Goal: Information Seeking & Learning: Learn about a topic

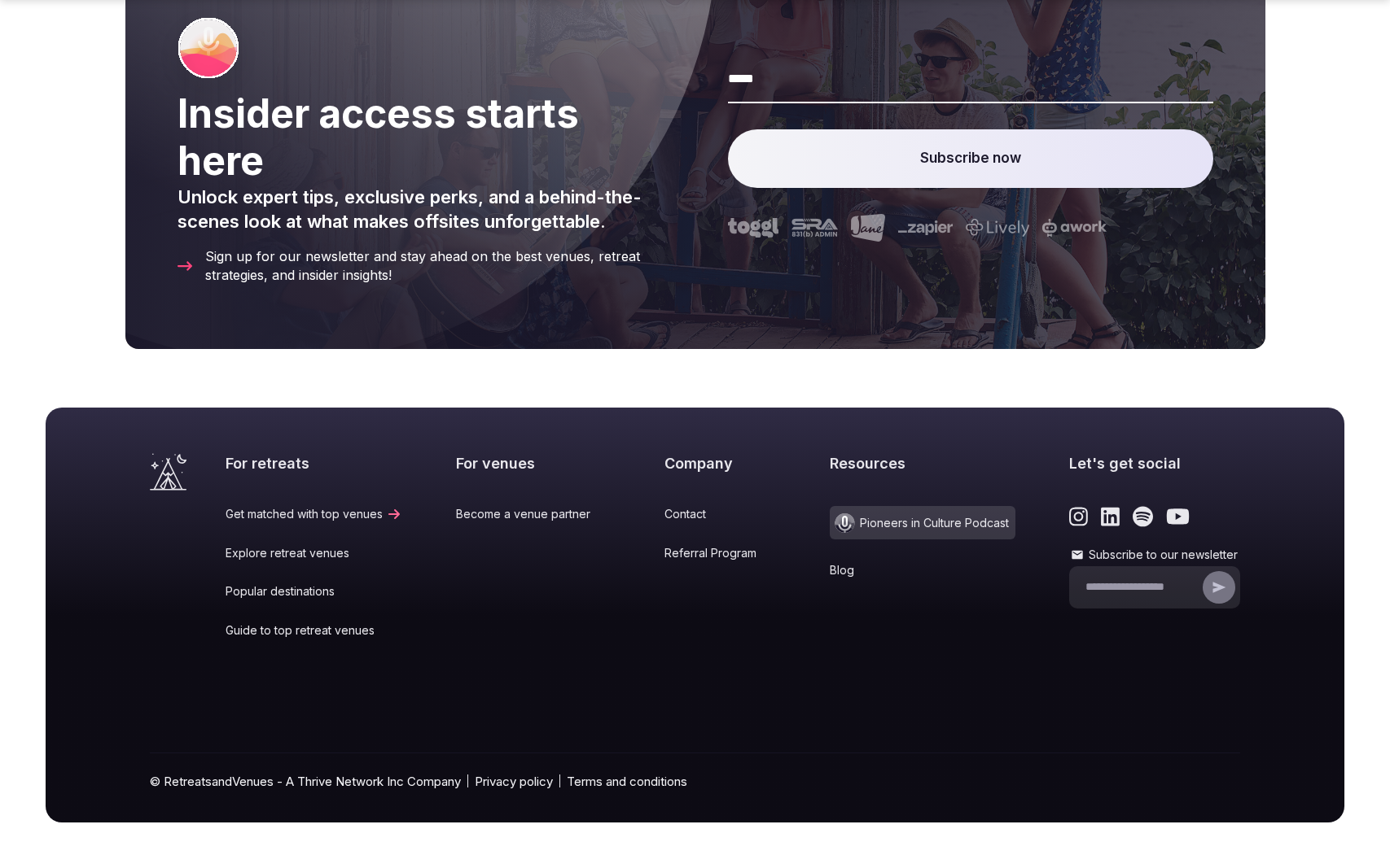
scroll to position [1479, 0]
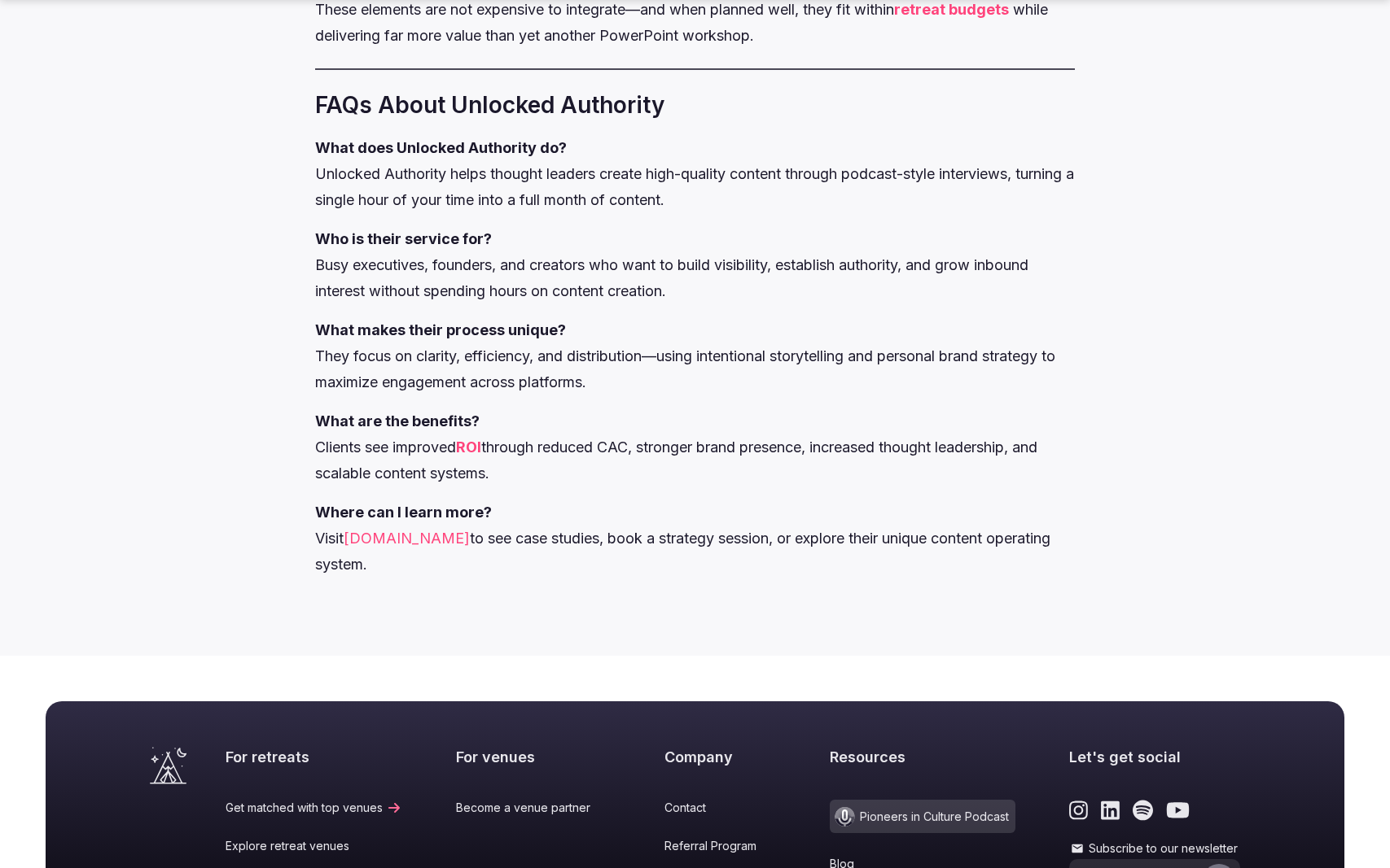
scroll to position [1914, 0]
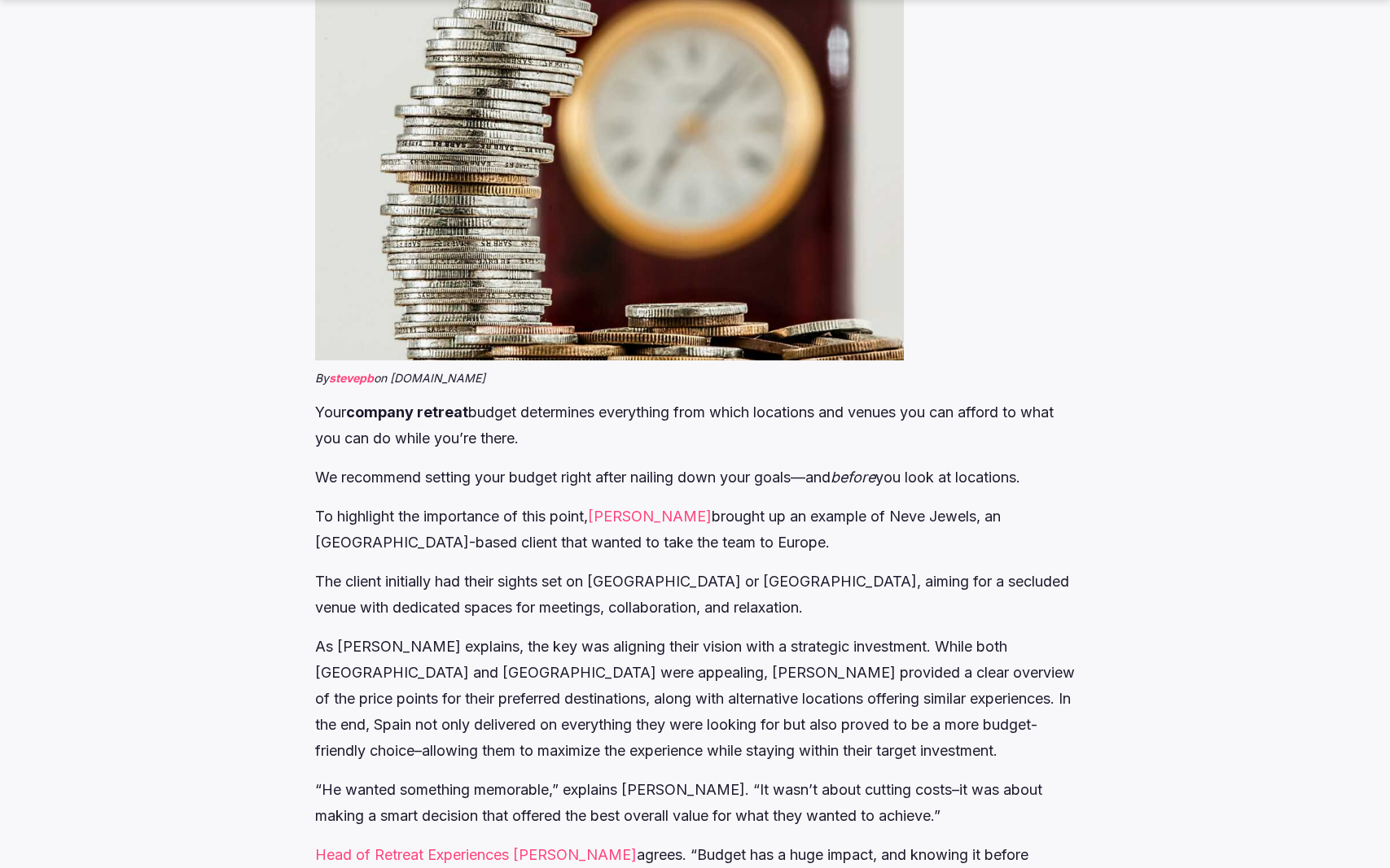
scroll to position [3288, 0]
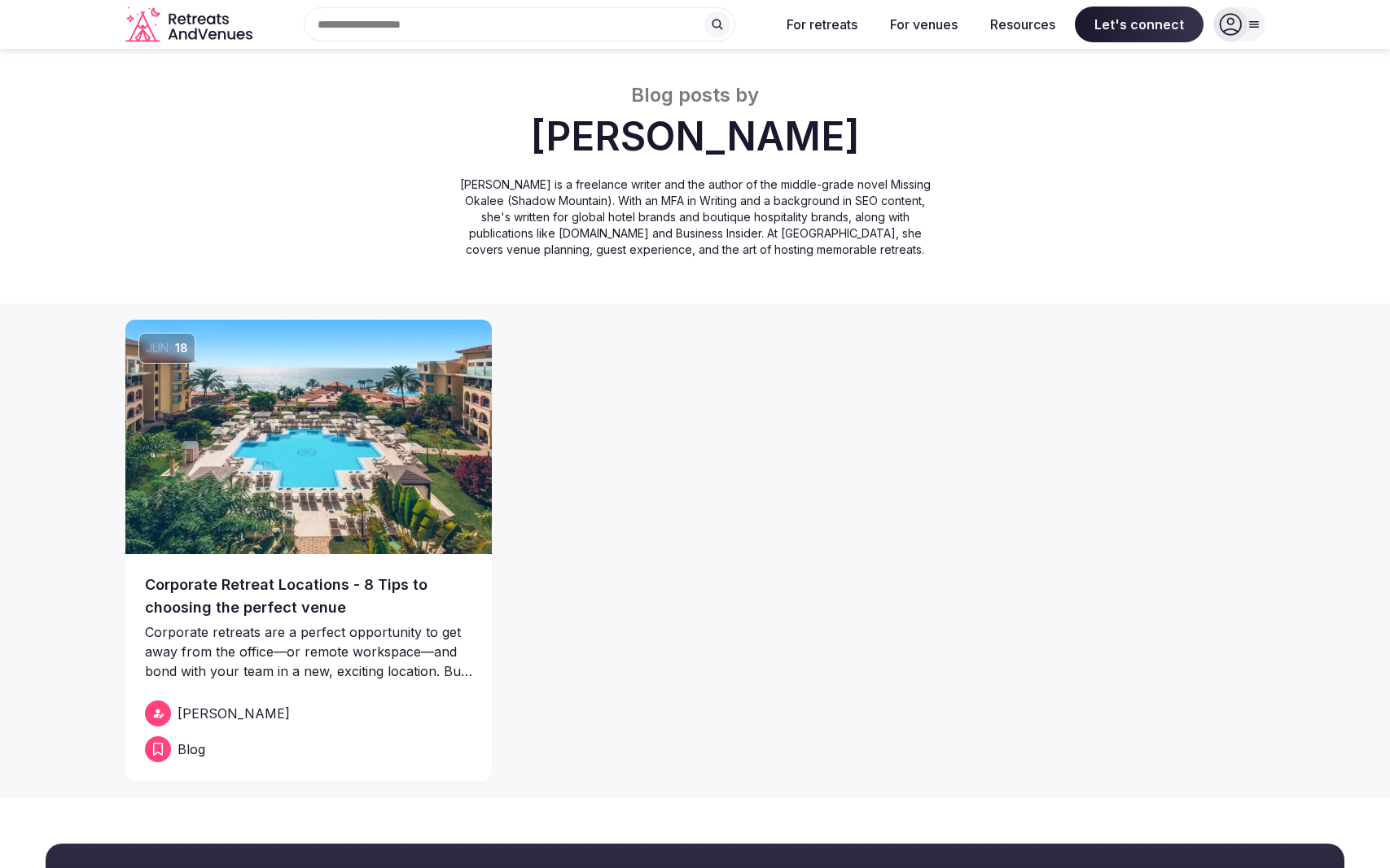
scroll to position [436, 0]
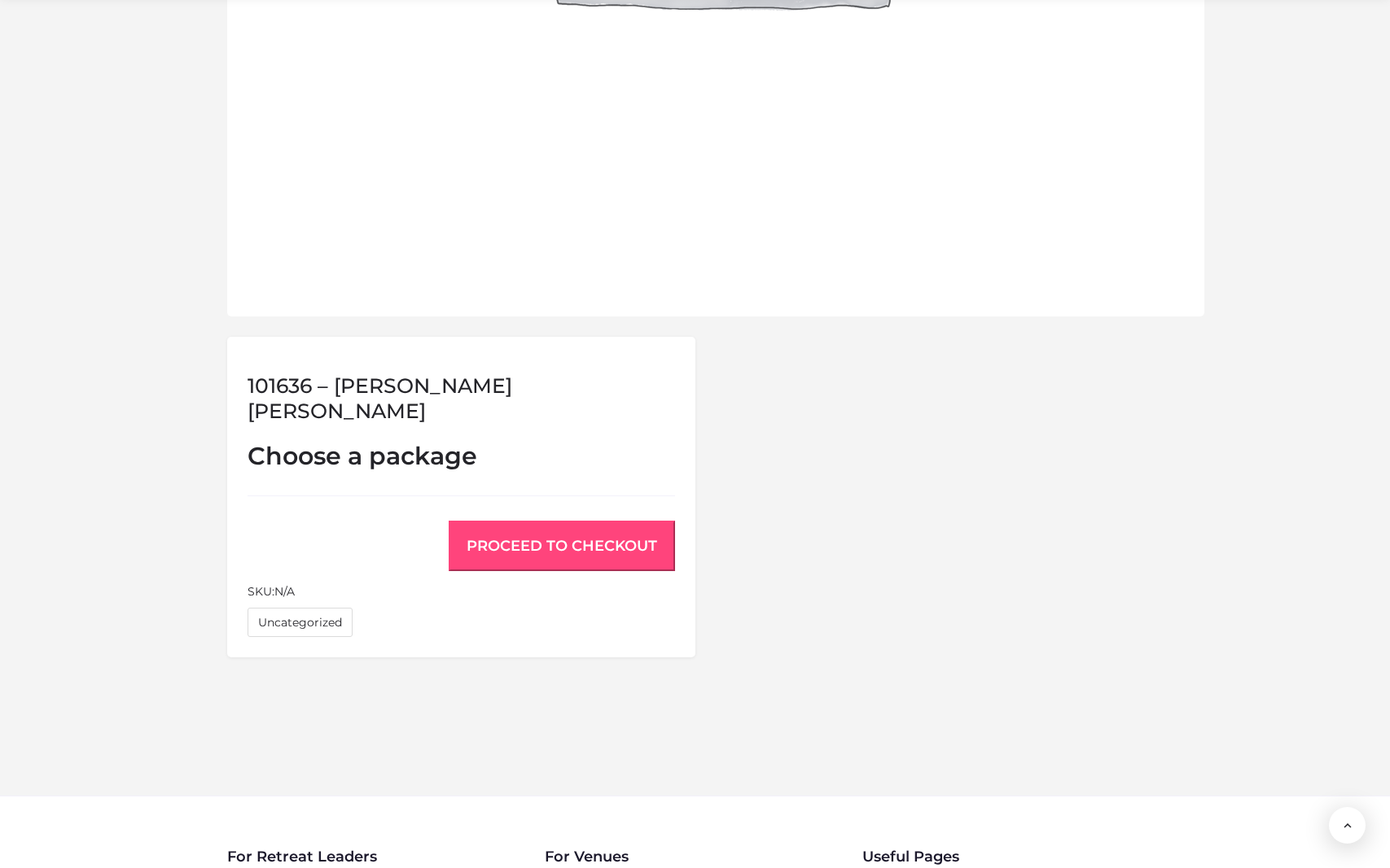
scroll to position [1107, 0]
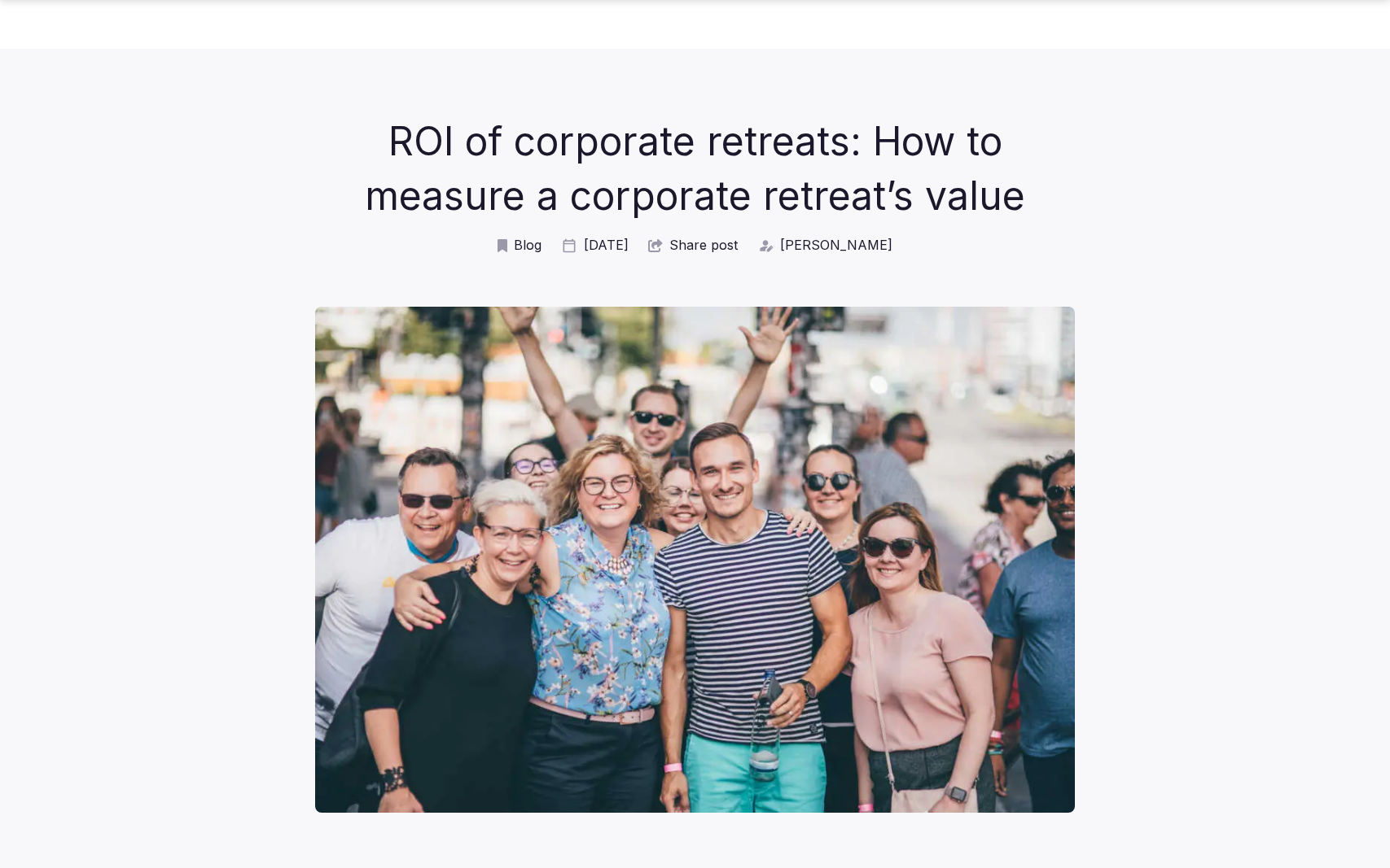
scroll to position [786, 0]
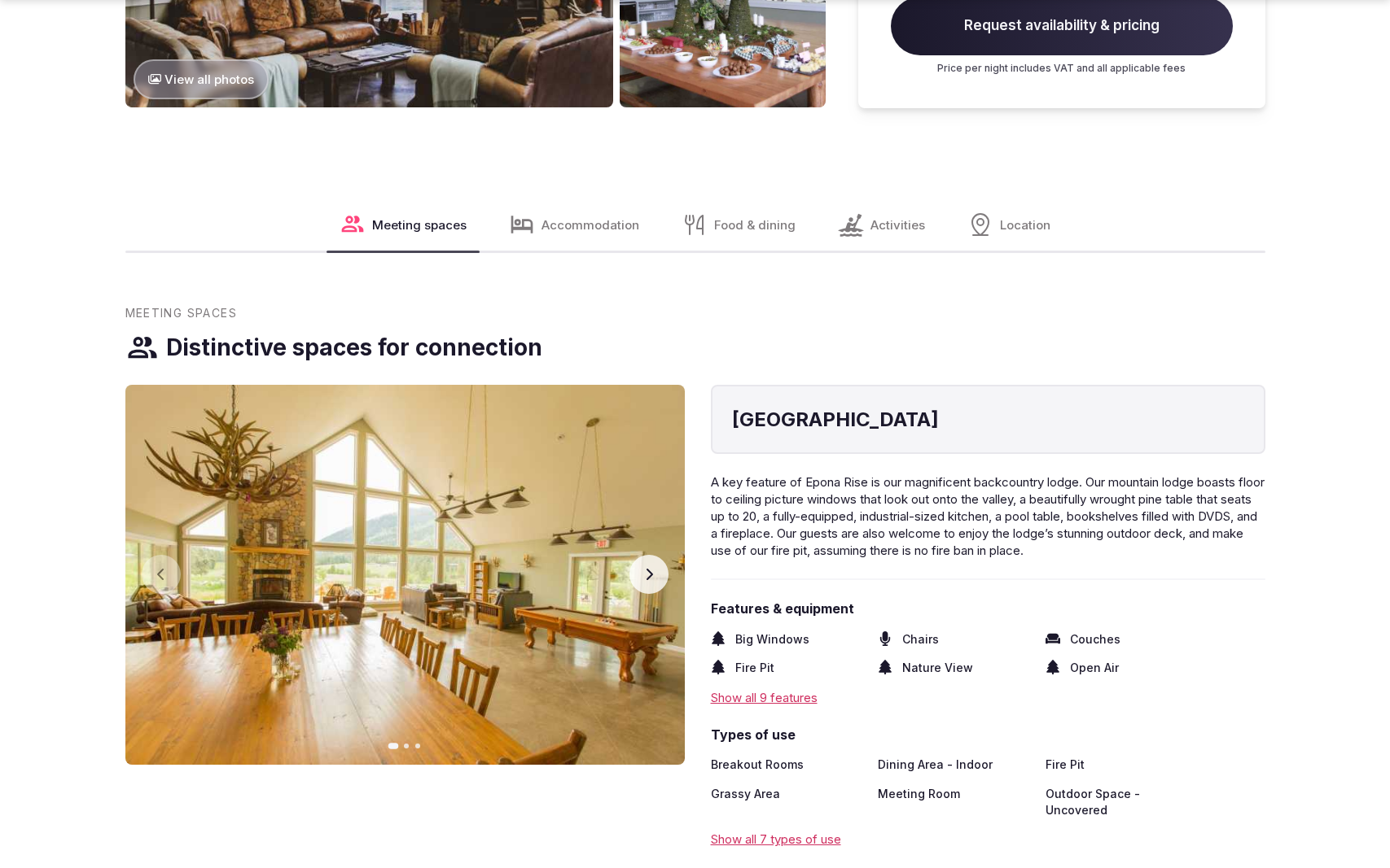
scroll to position [2436, 0]
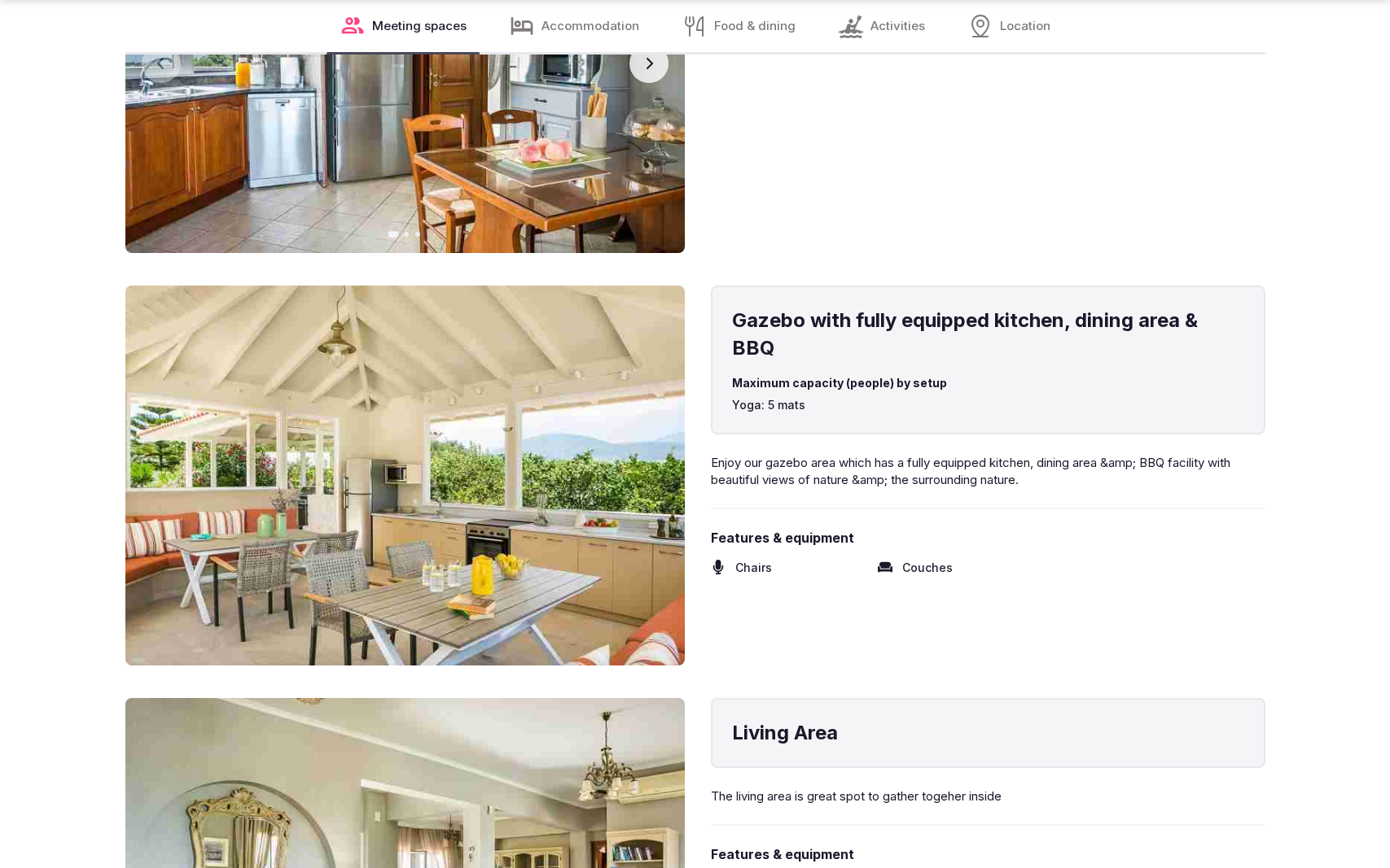
scroll to position [3229, 0]
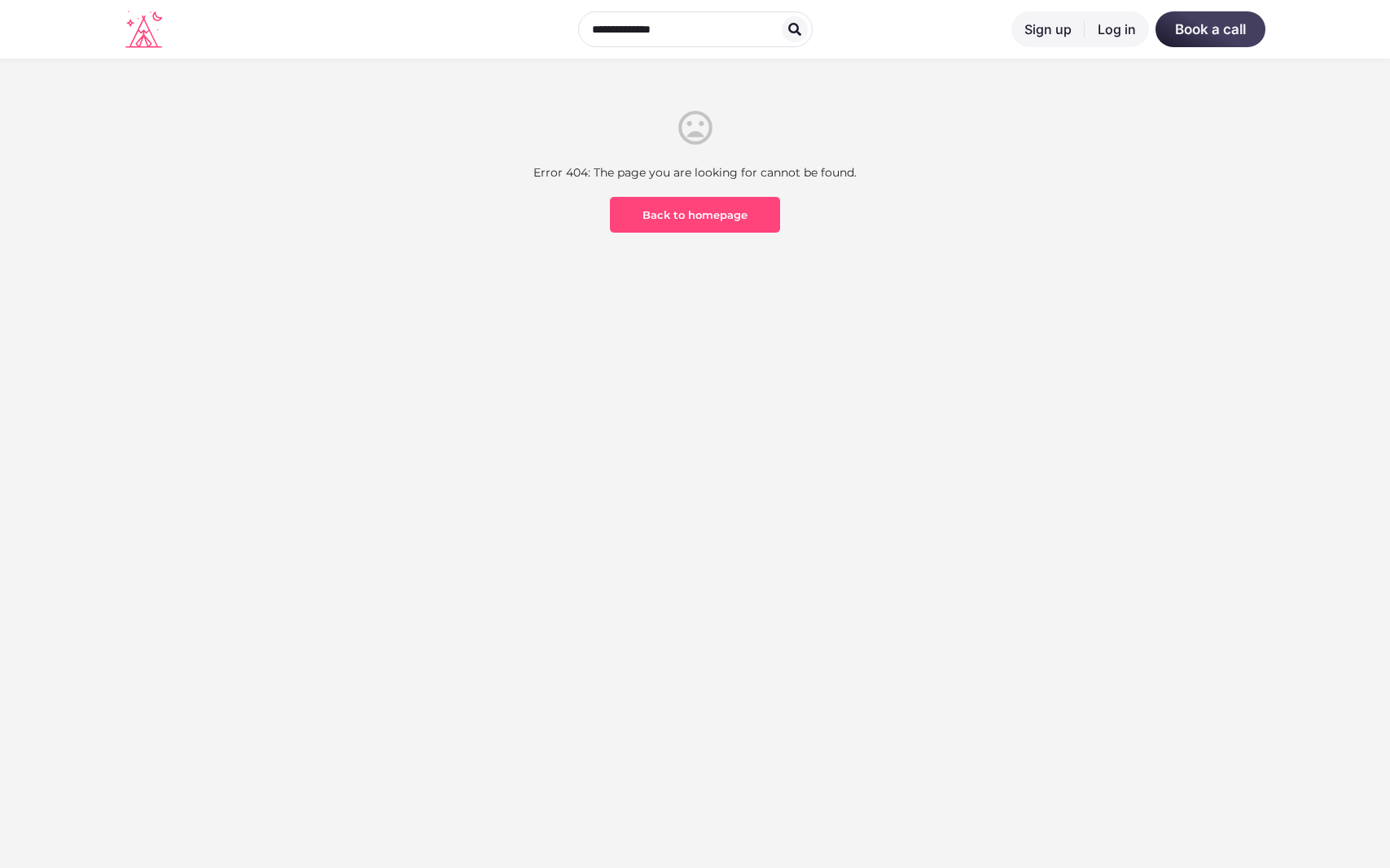
scroll to position [478, 0]
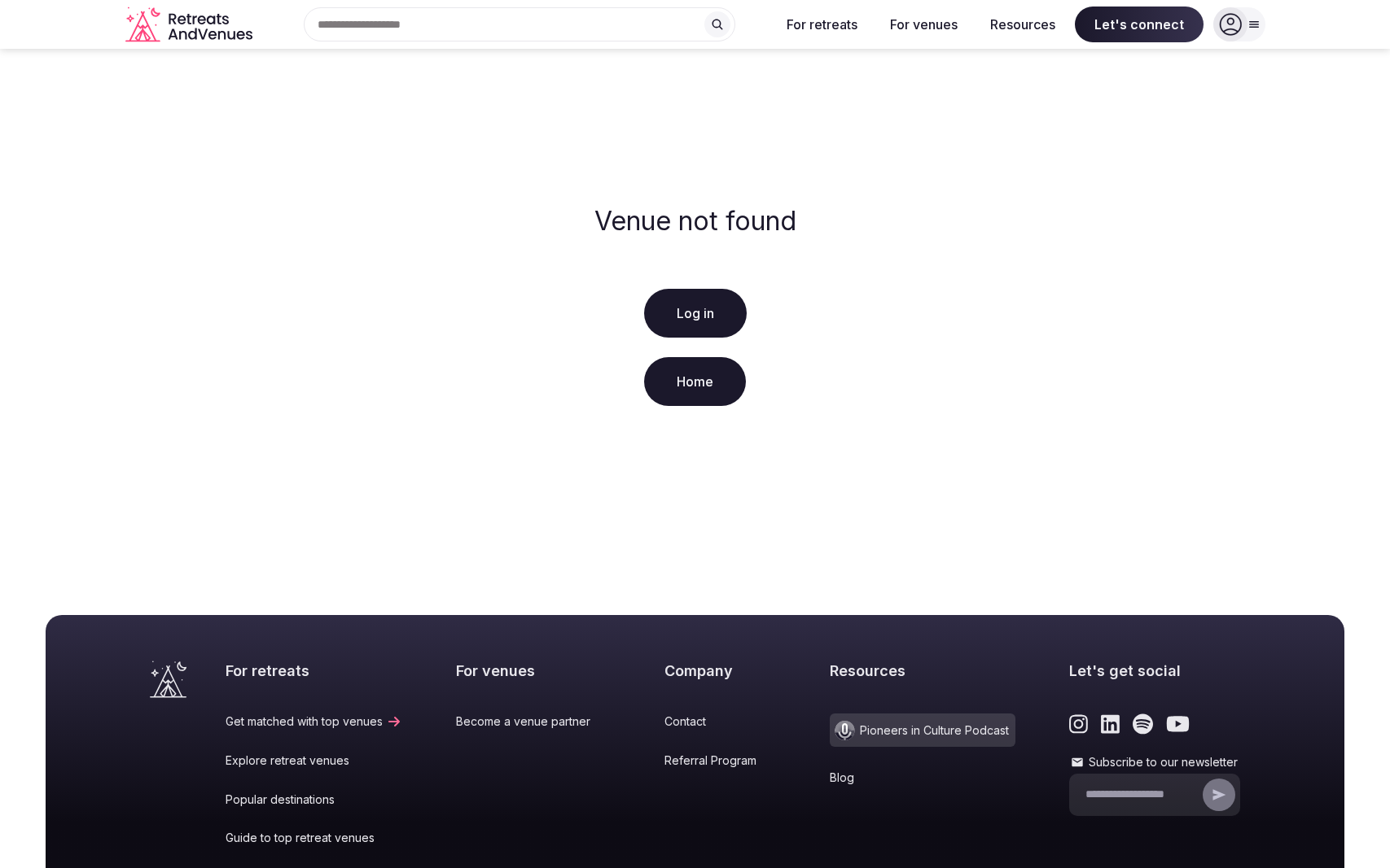
scroll to position [208, 0]
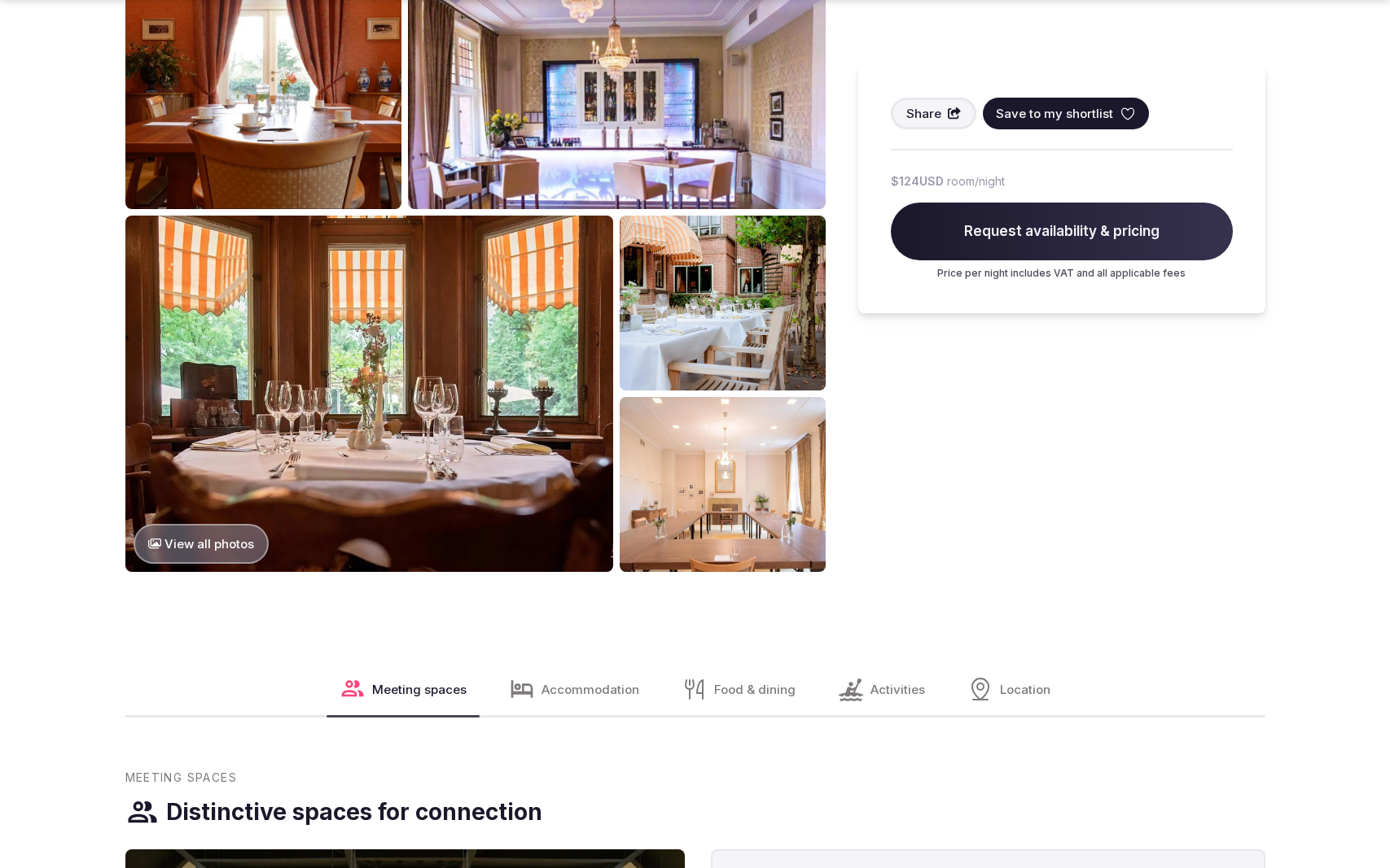
scroll to position [2453, 0]
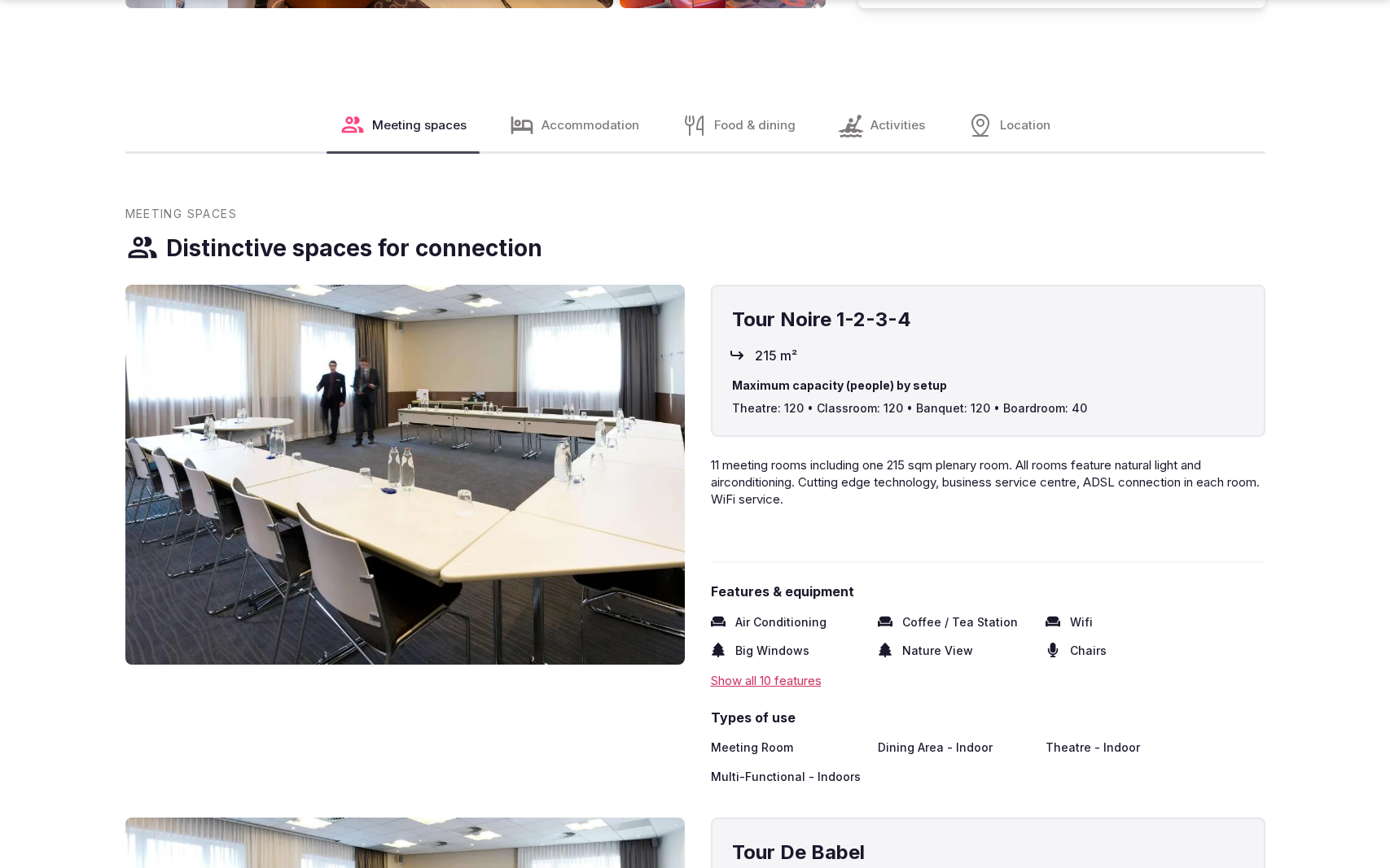
scroll to position [2405, 0]
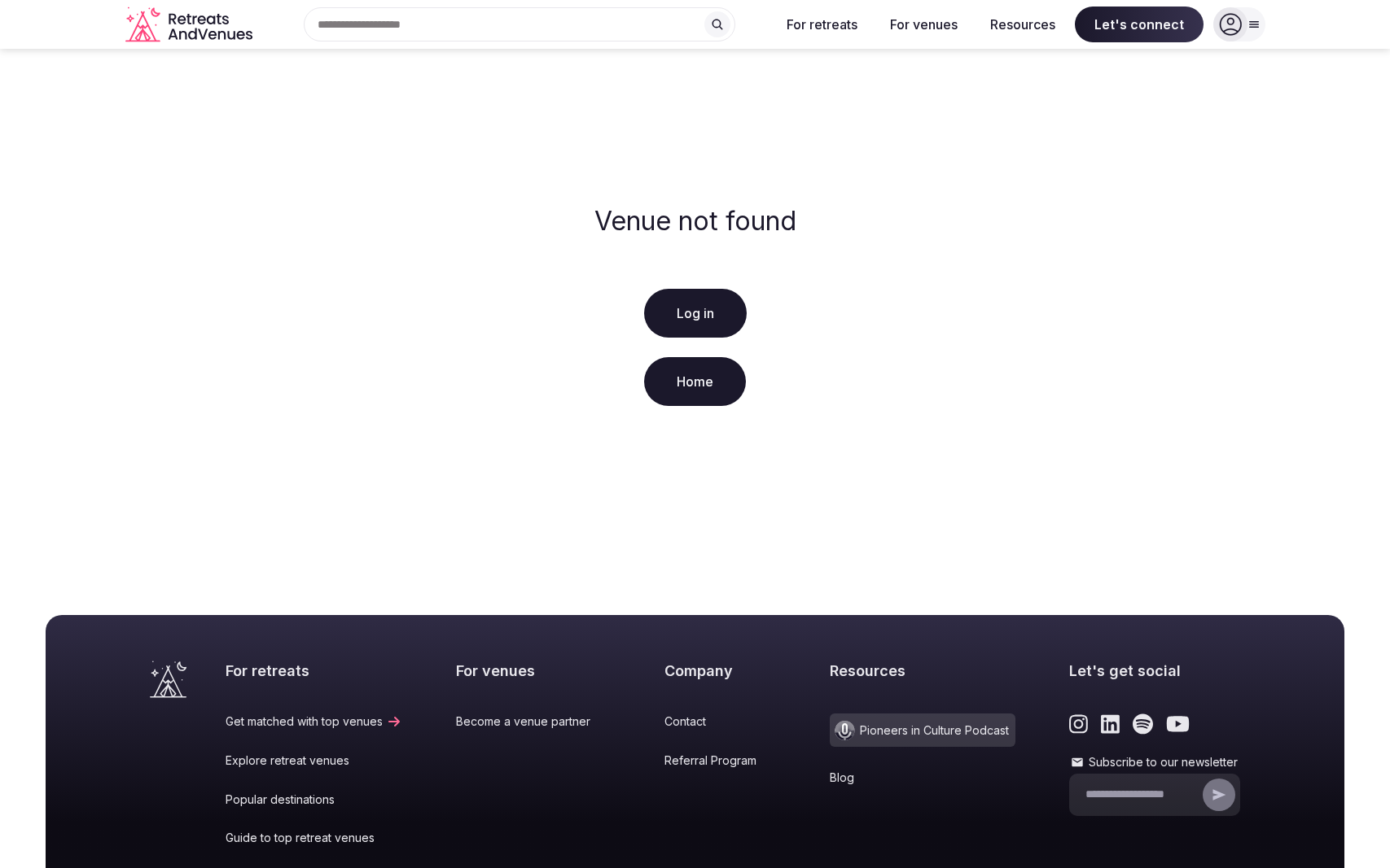
scroll to position [208, 0]
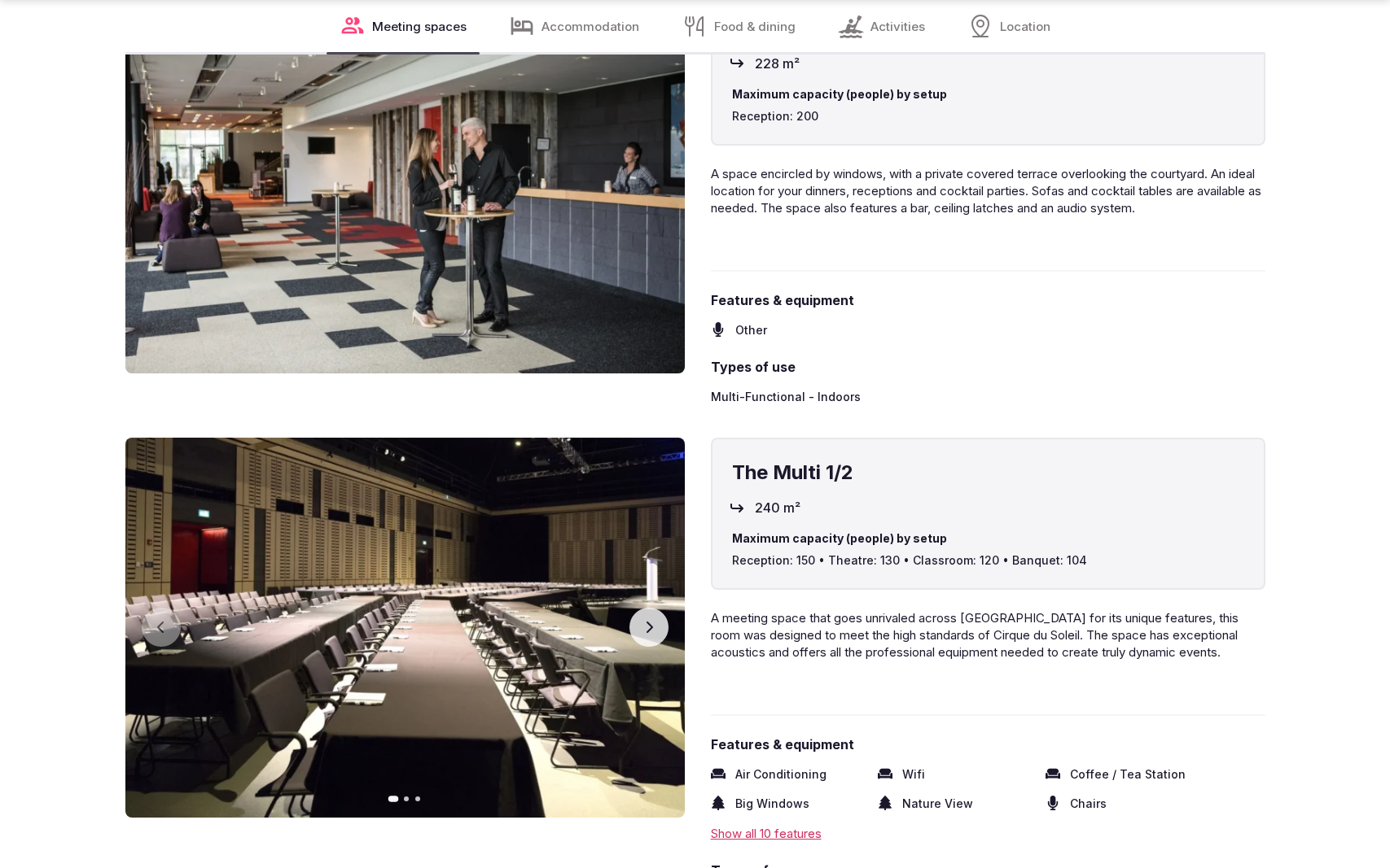
scroll to position [3233, 0]
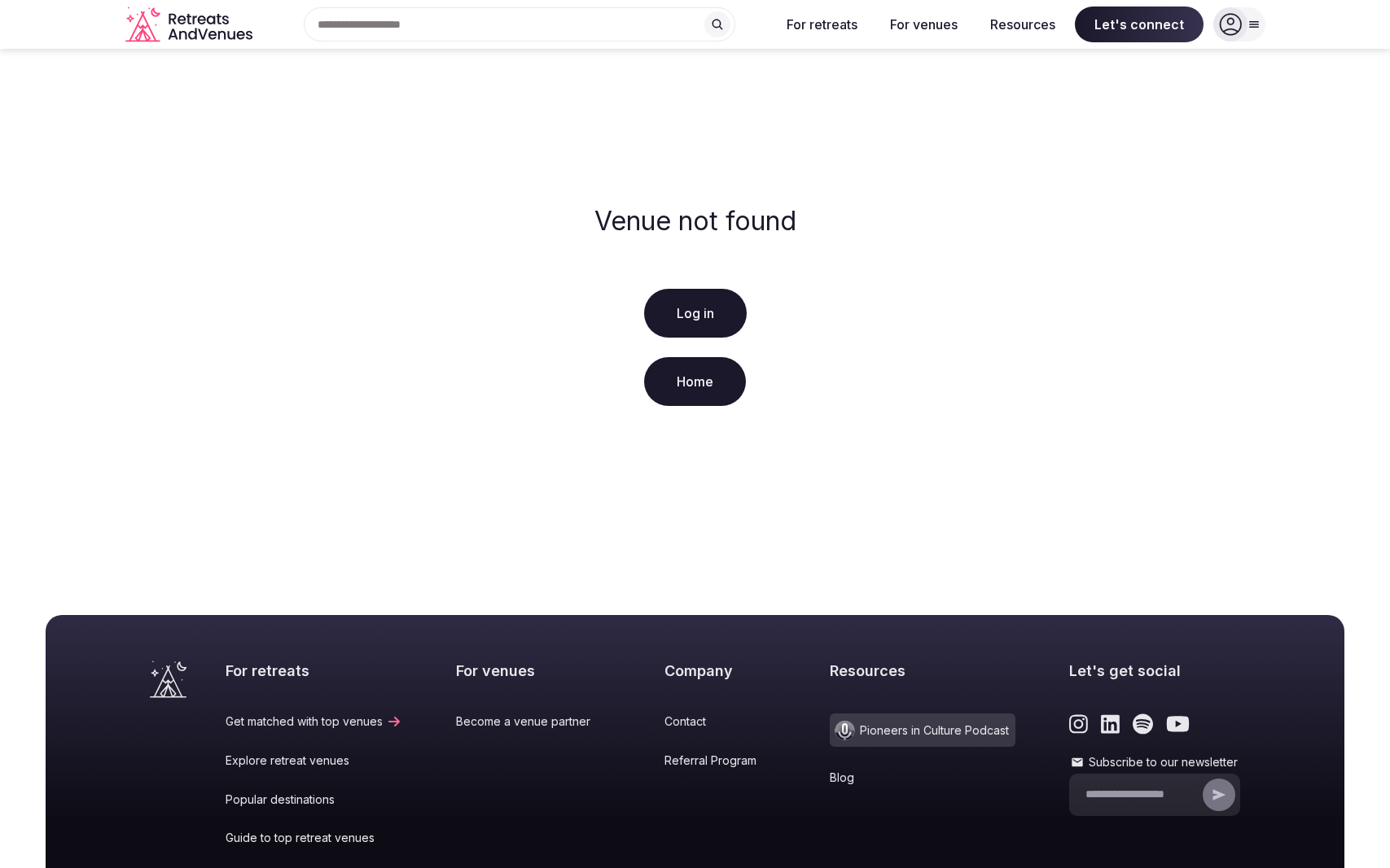
scroll to position [208, 0]
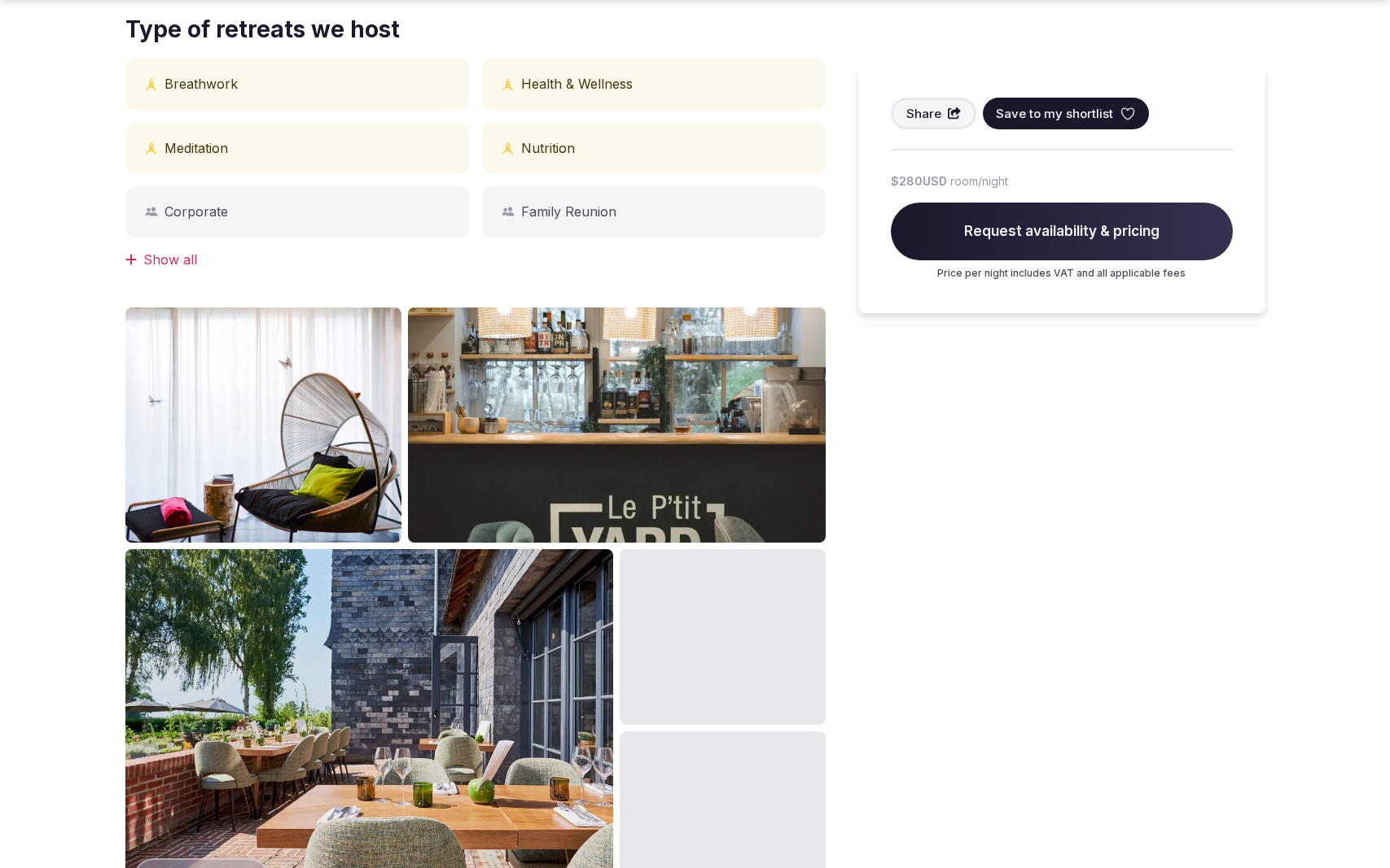
scroll to position [1619, 0]
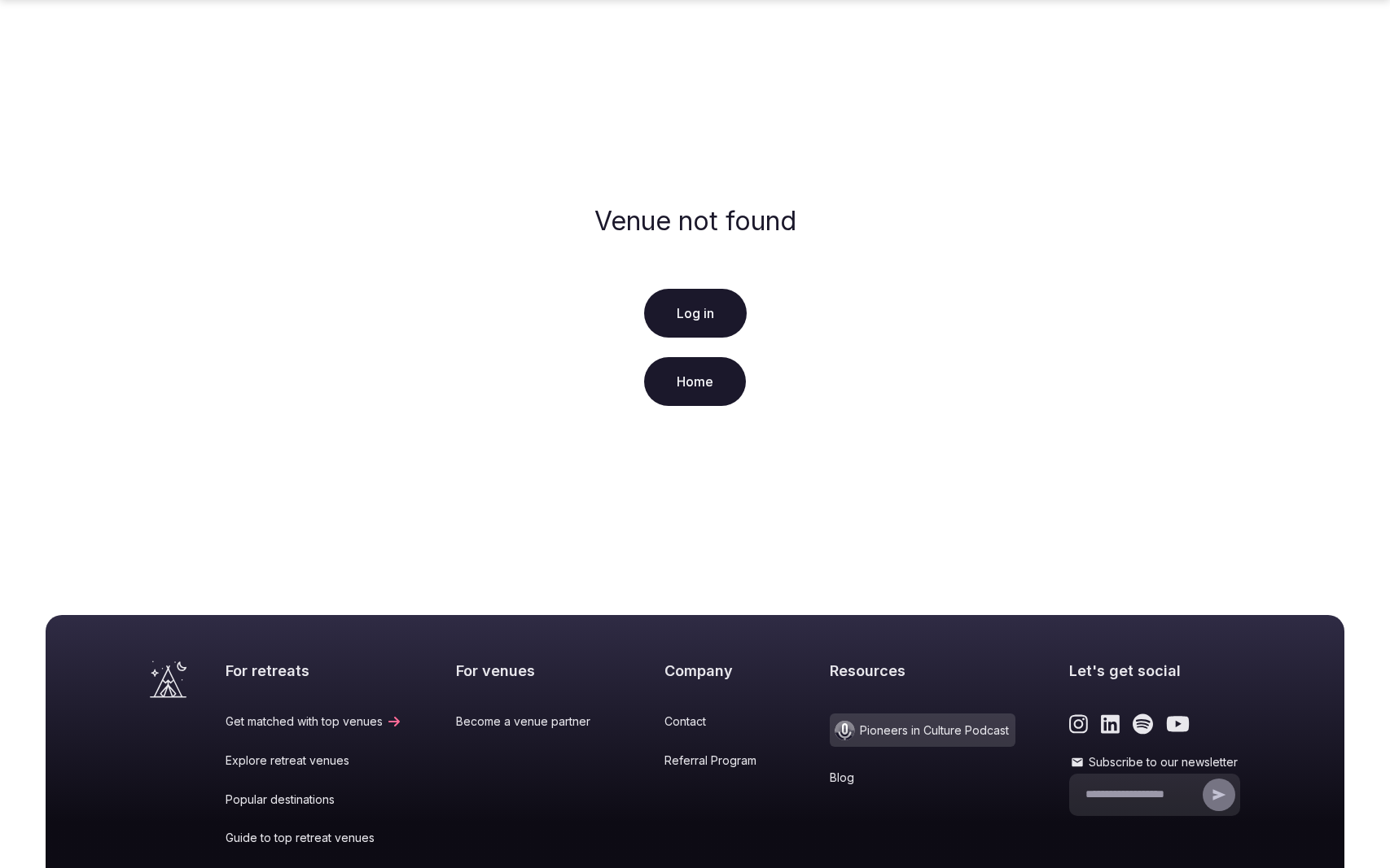
scroll to position [208, 0]
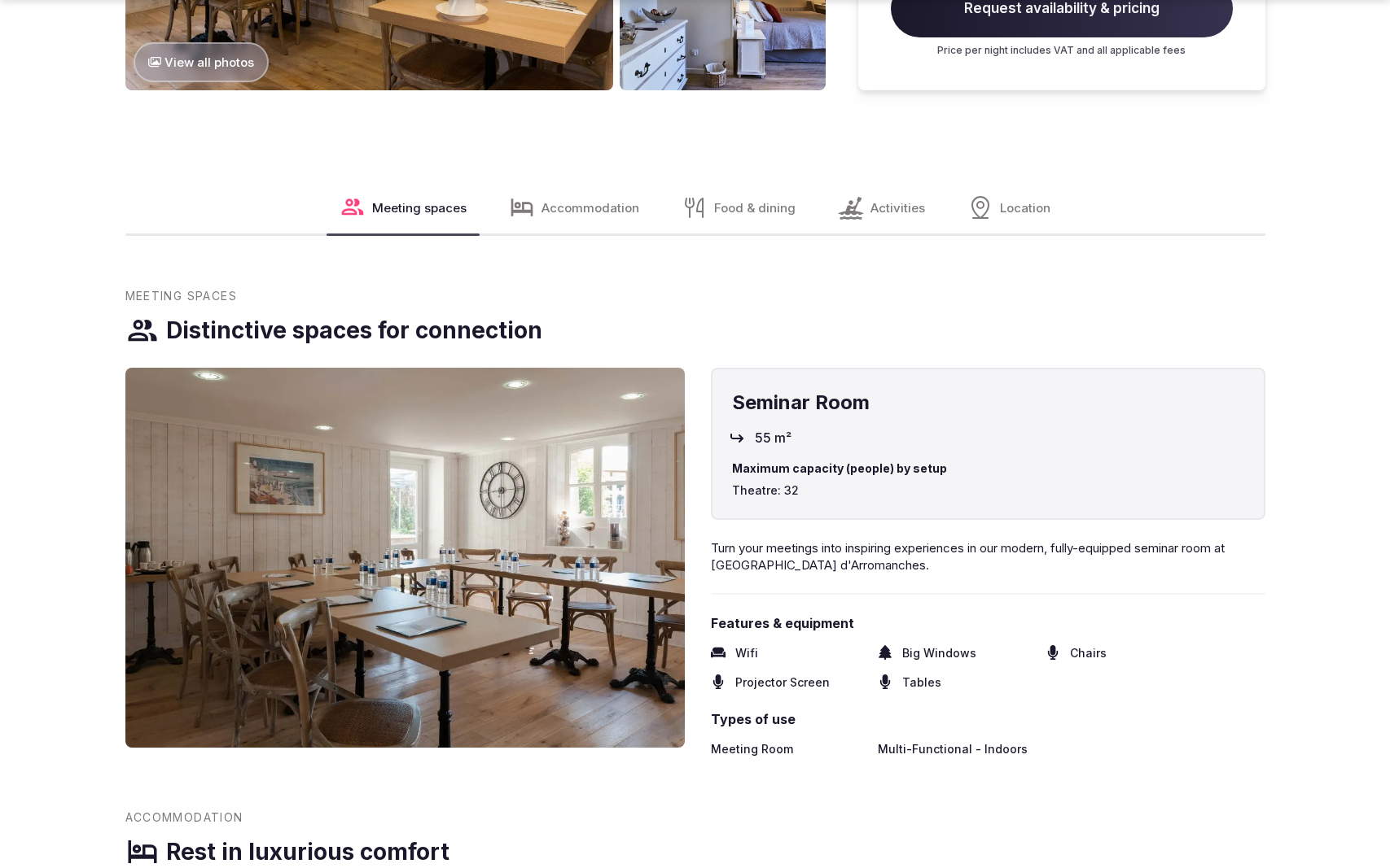
scroll to position [2453, 0]
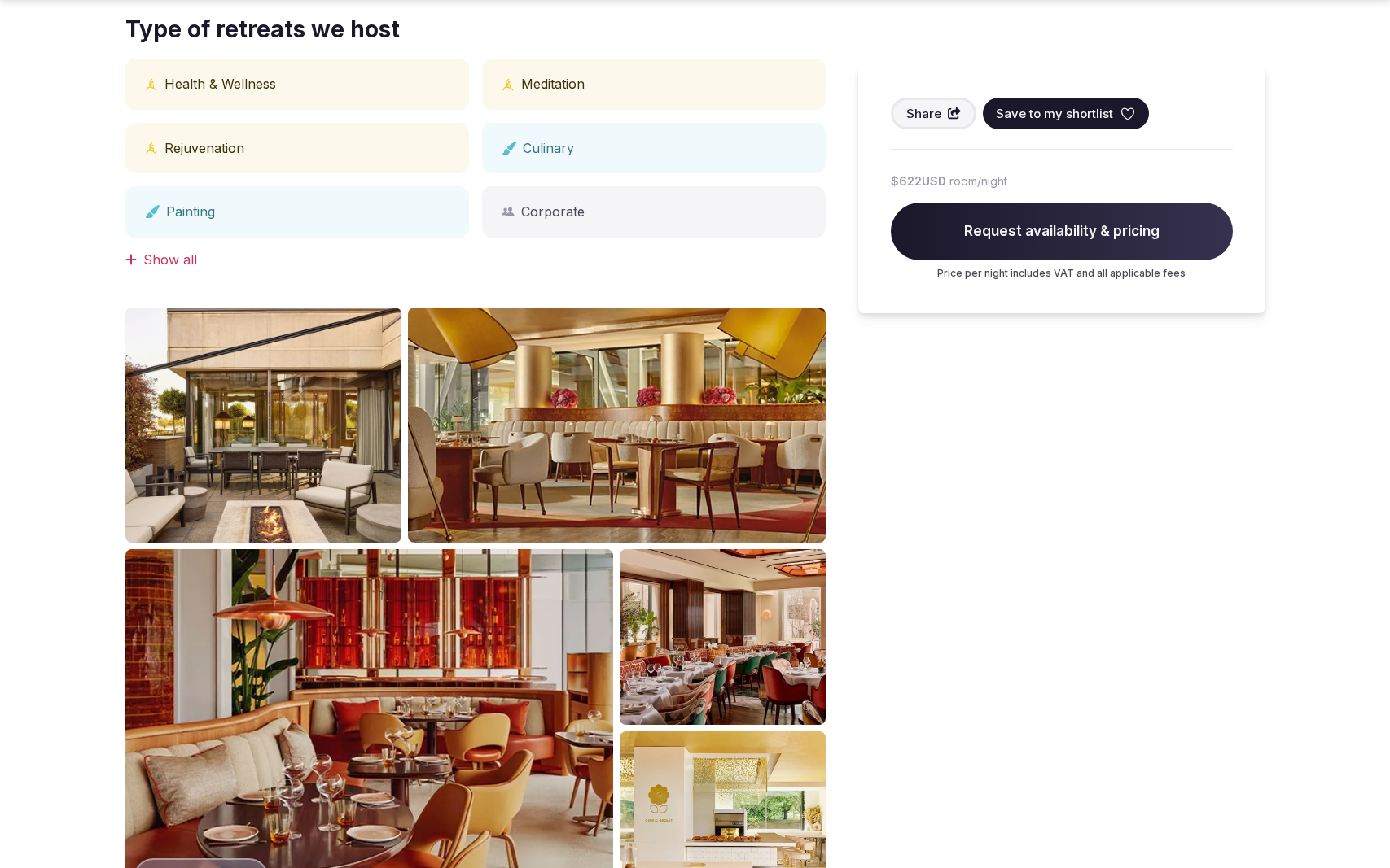
scroll to position [1619, 0]
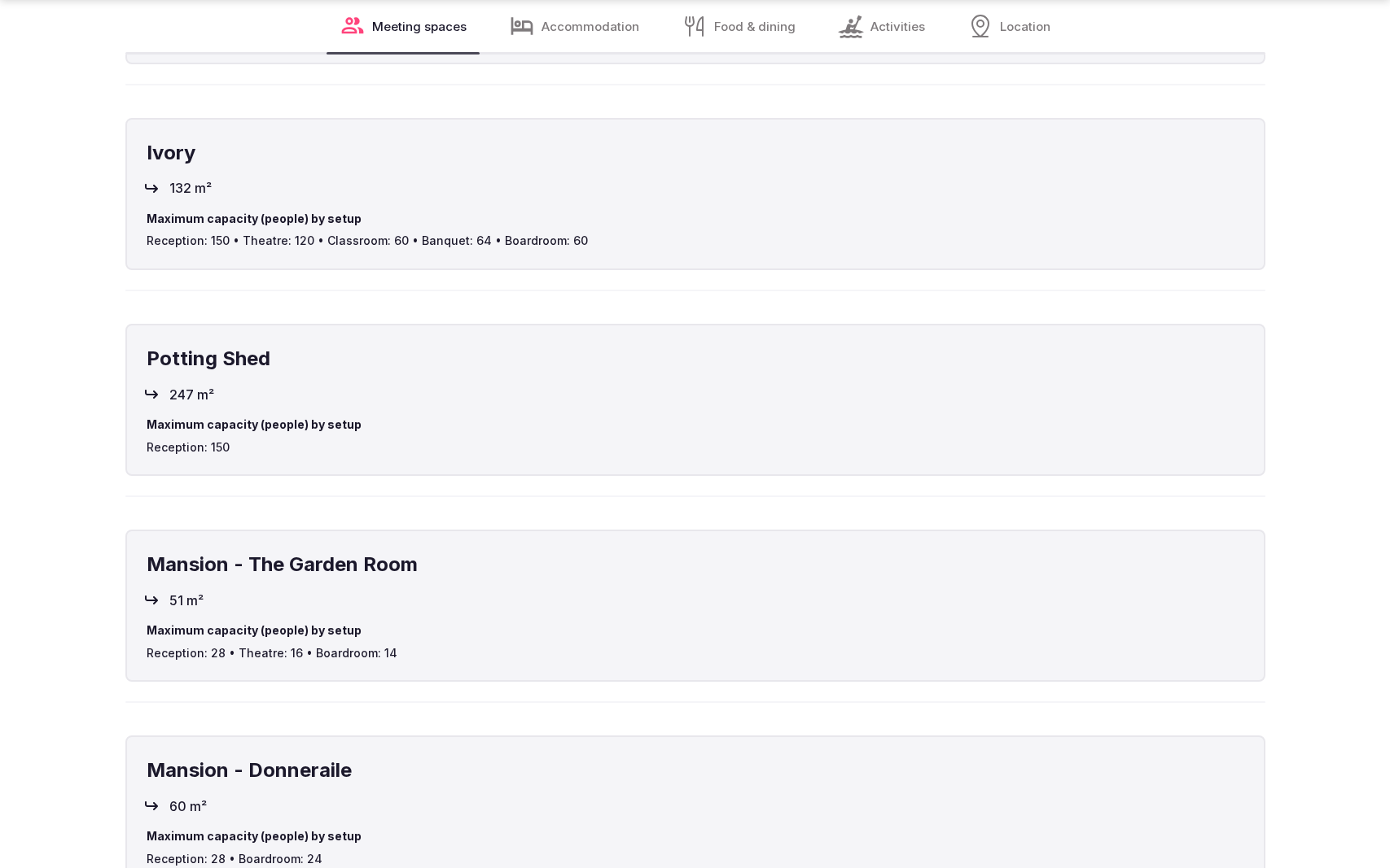
scroll to position [3233, 0]
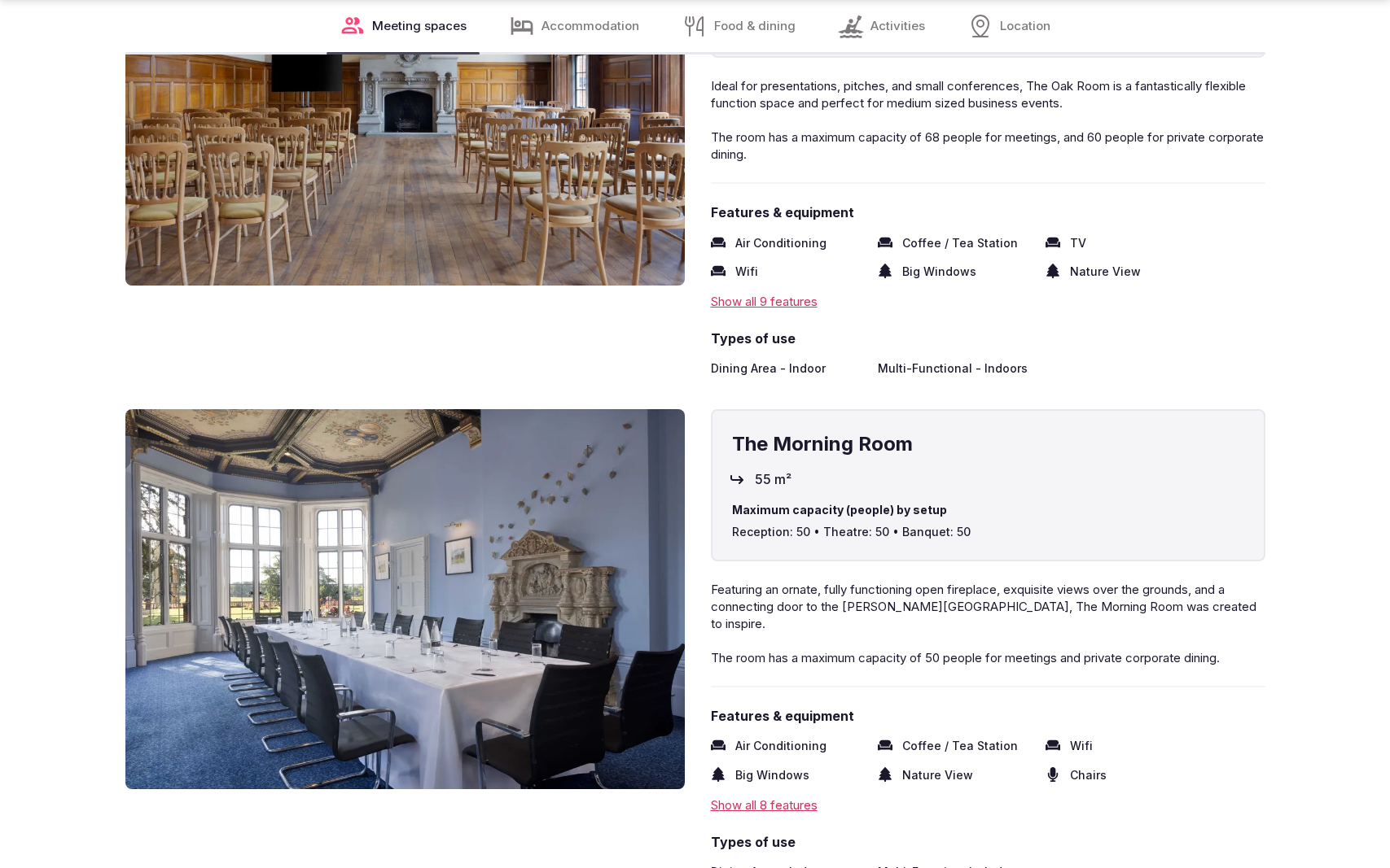
scroll to position [3233, 0]
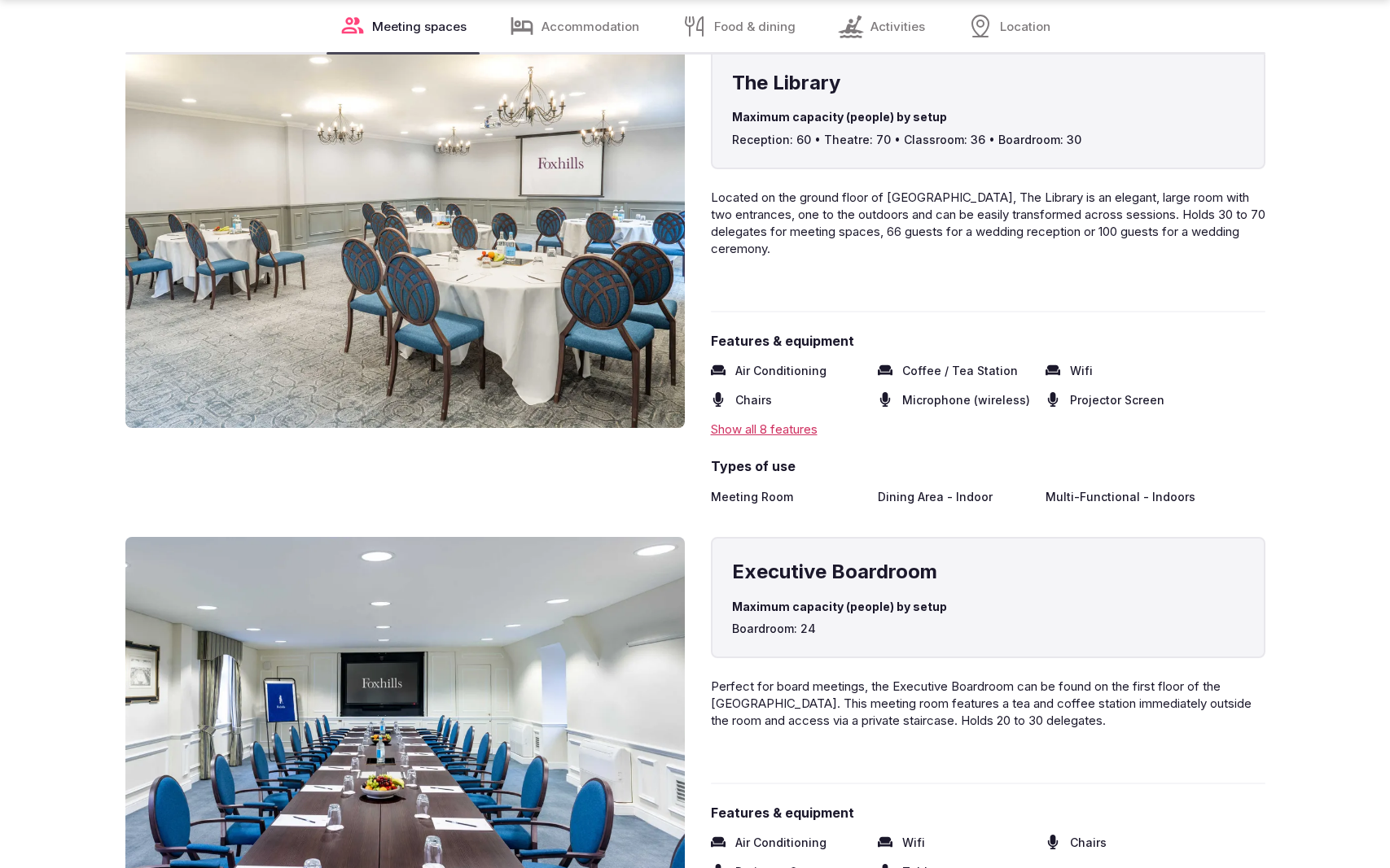
scroll to position [3232, 0]
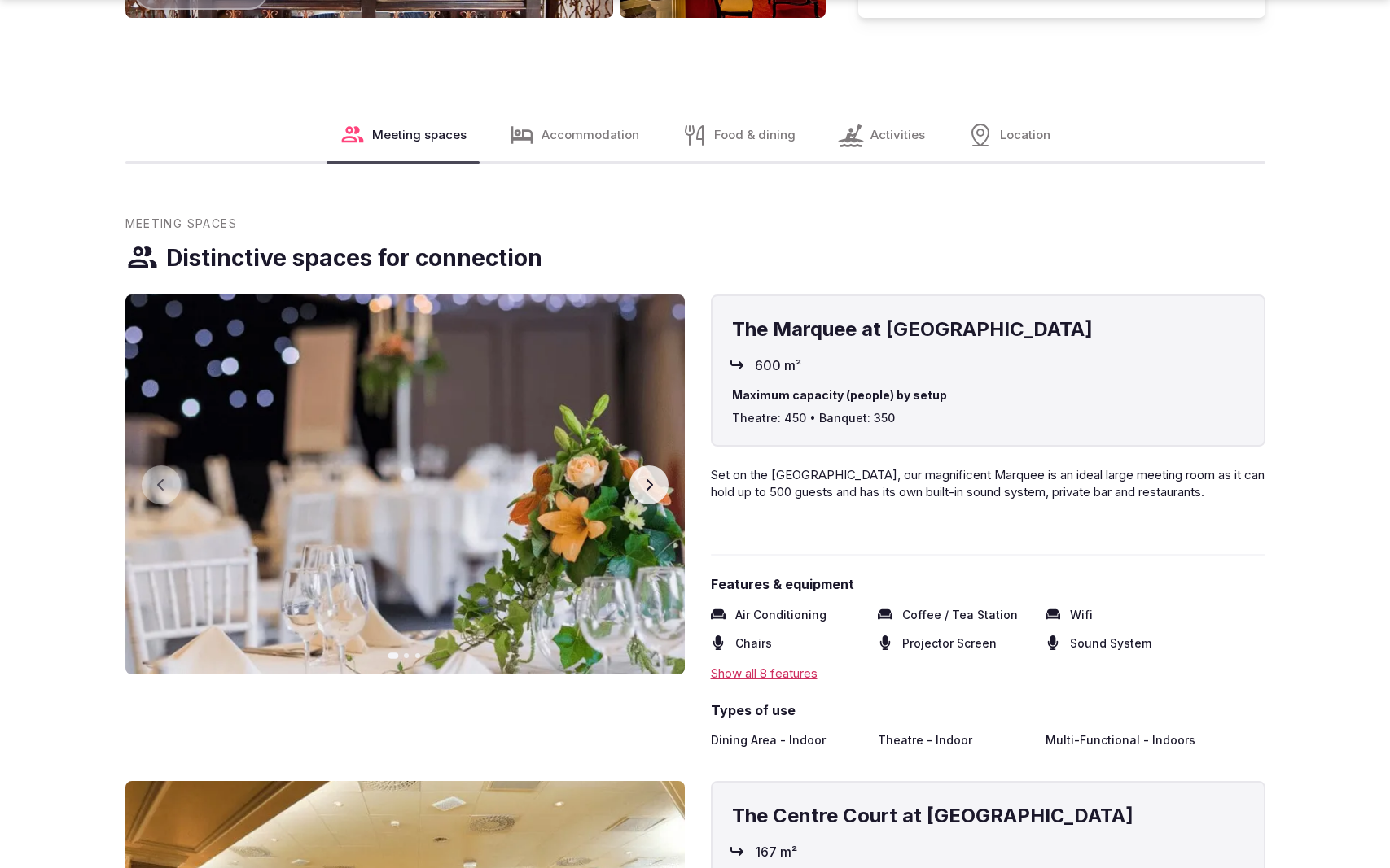
scroll to position [2453, 0]
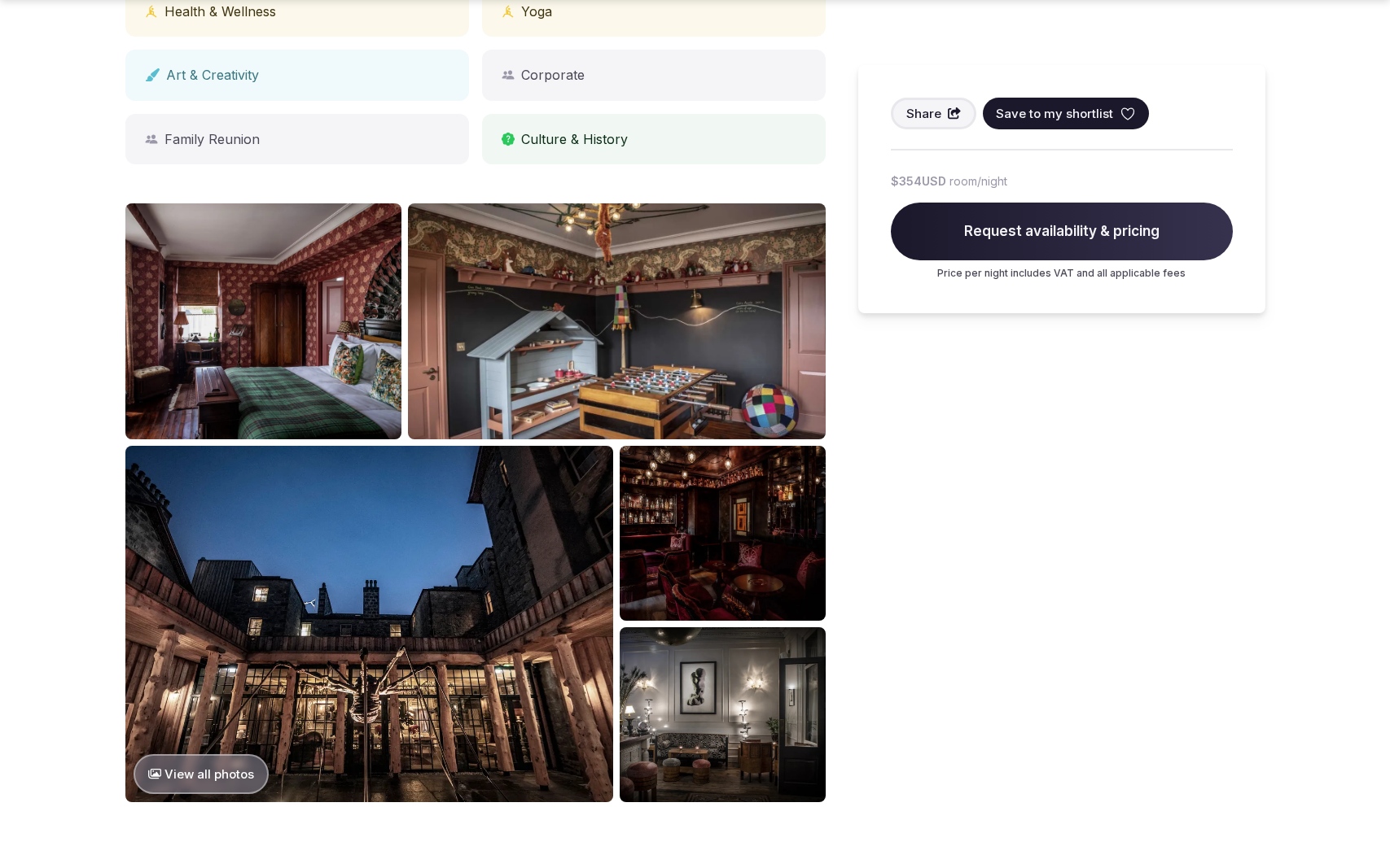
scroll to position [1619, 0]
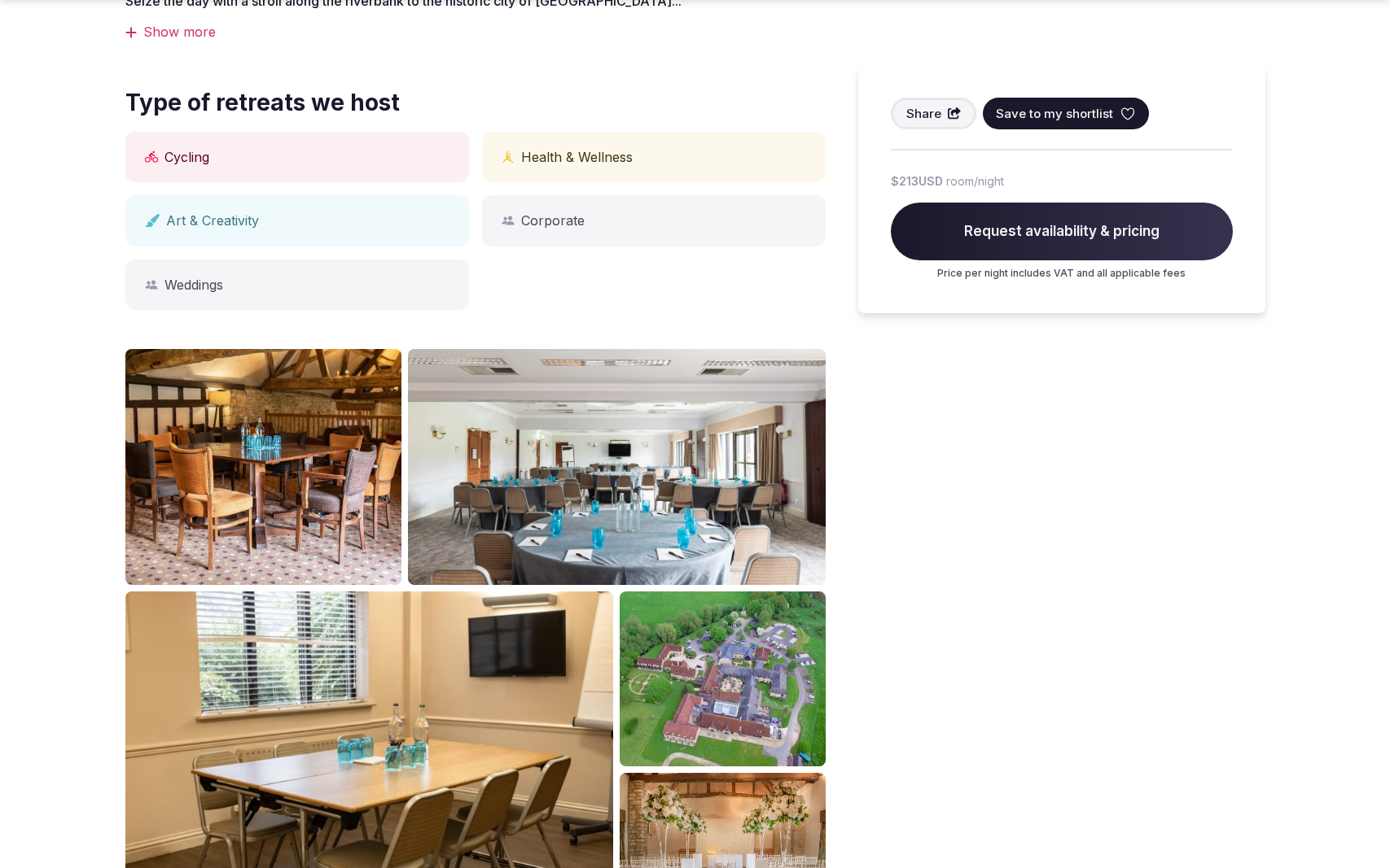
scroll to position [1571, 0]
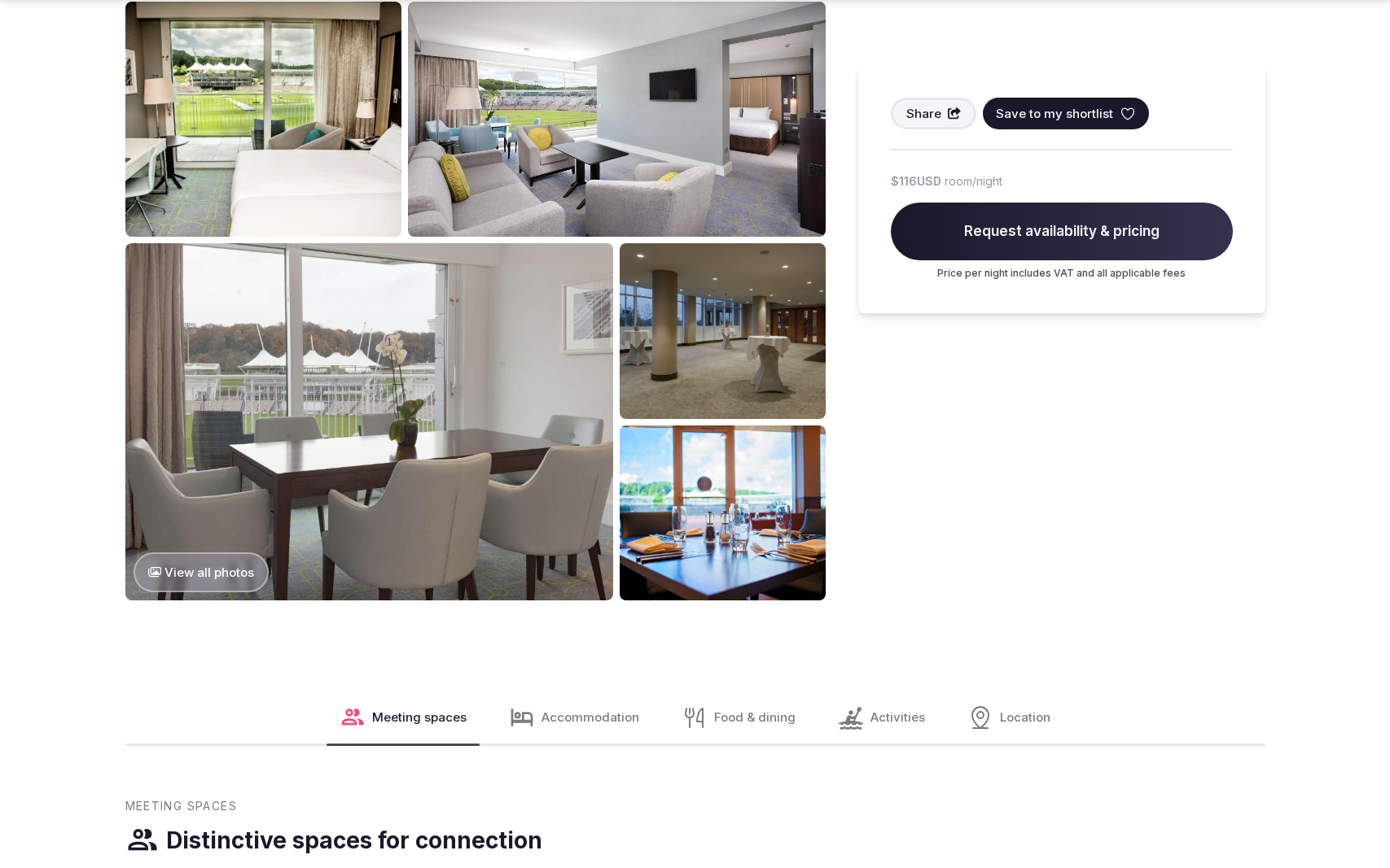
scroll to position [2453, 0]
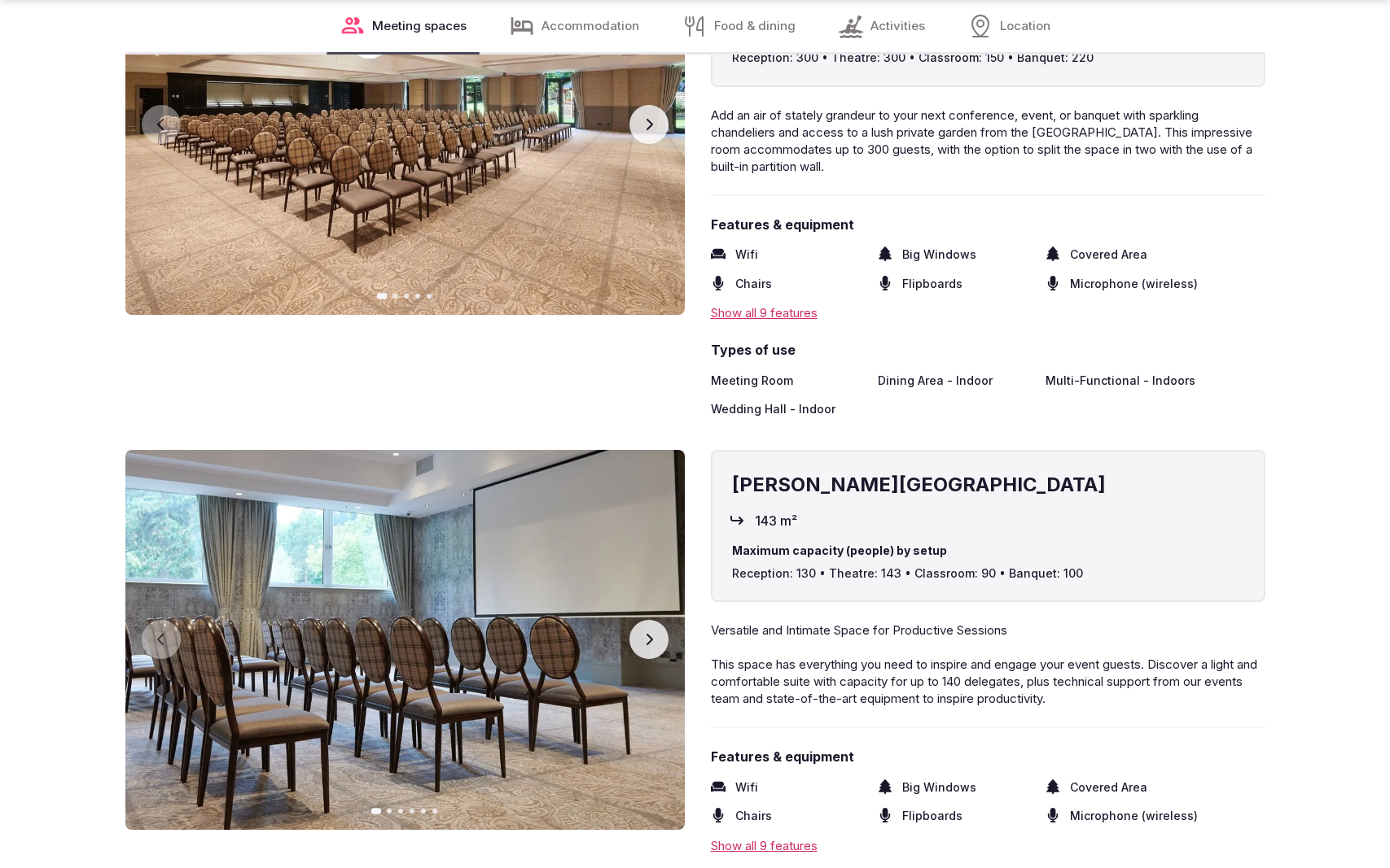
scroll to position [3233, 0]
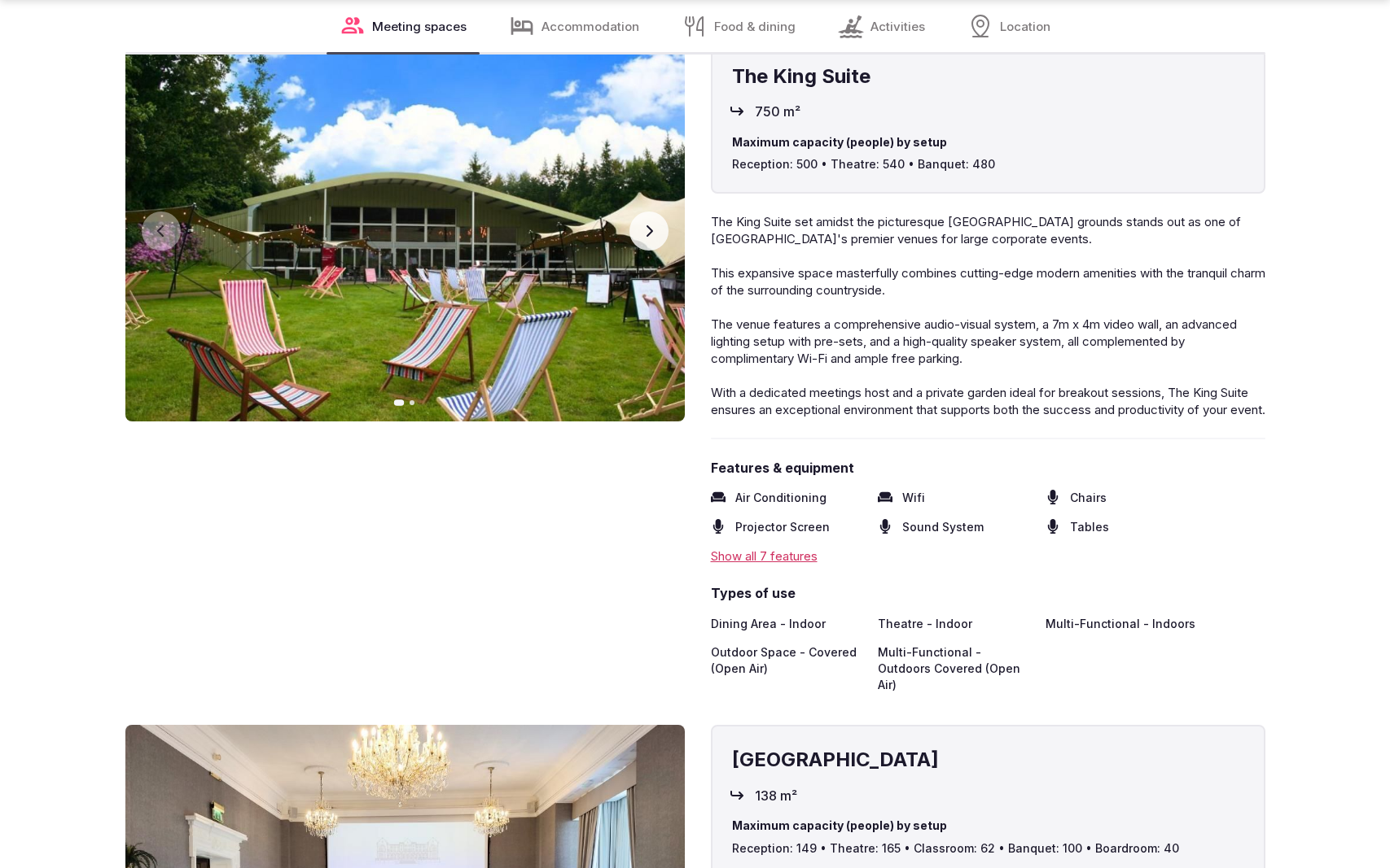
scroll to position [3233, 0]
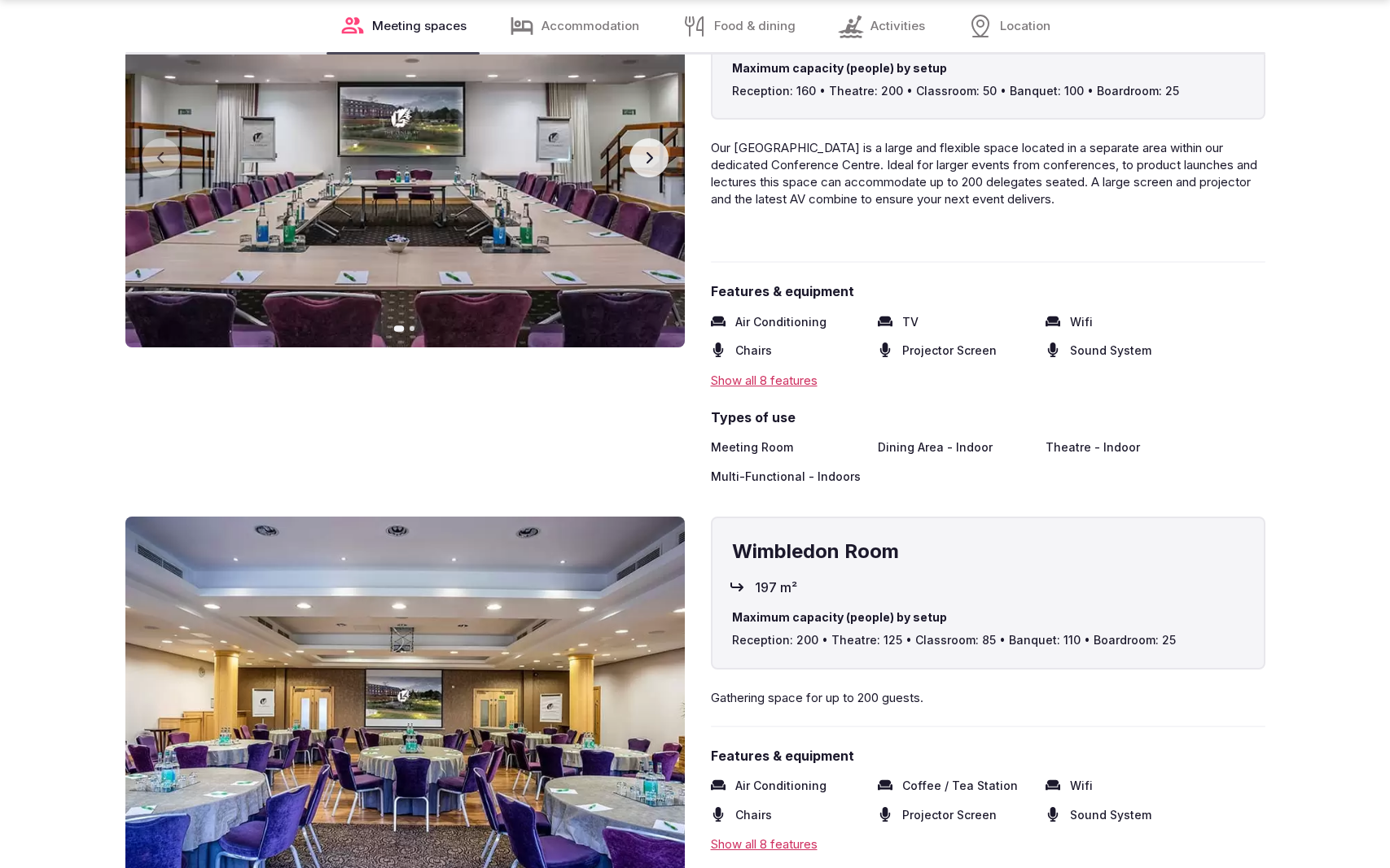
scroll to position [3179, 0]
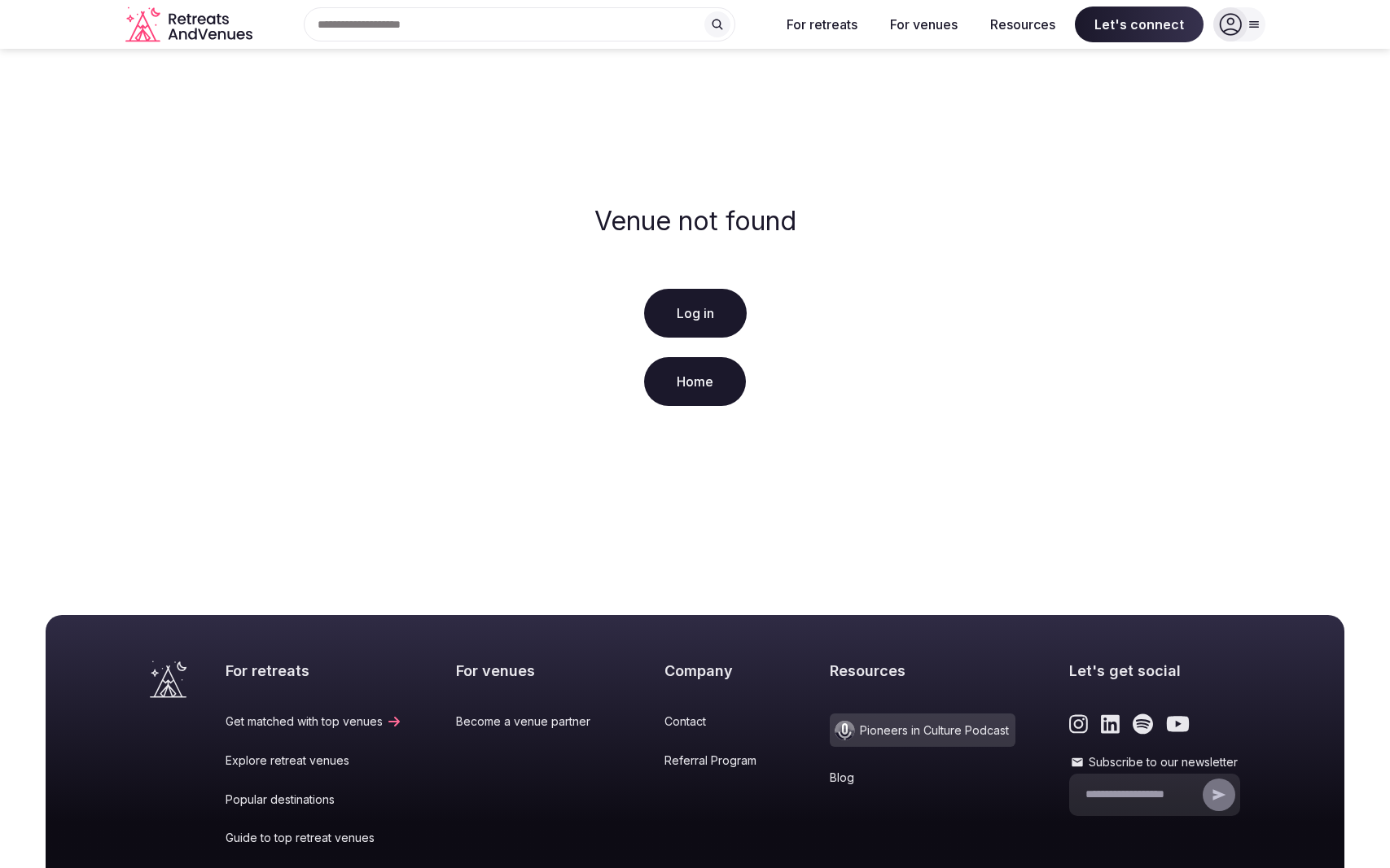
scroll to position [208, 0]
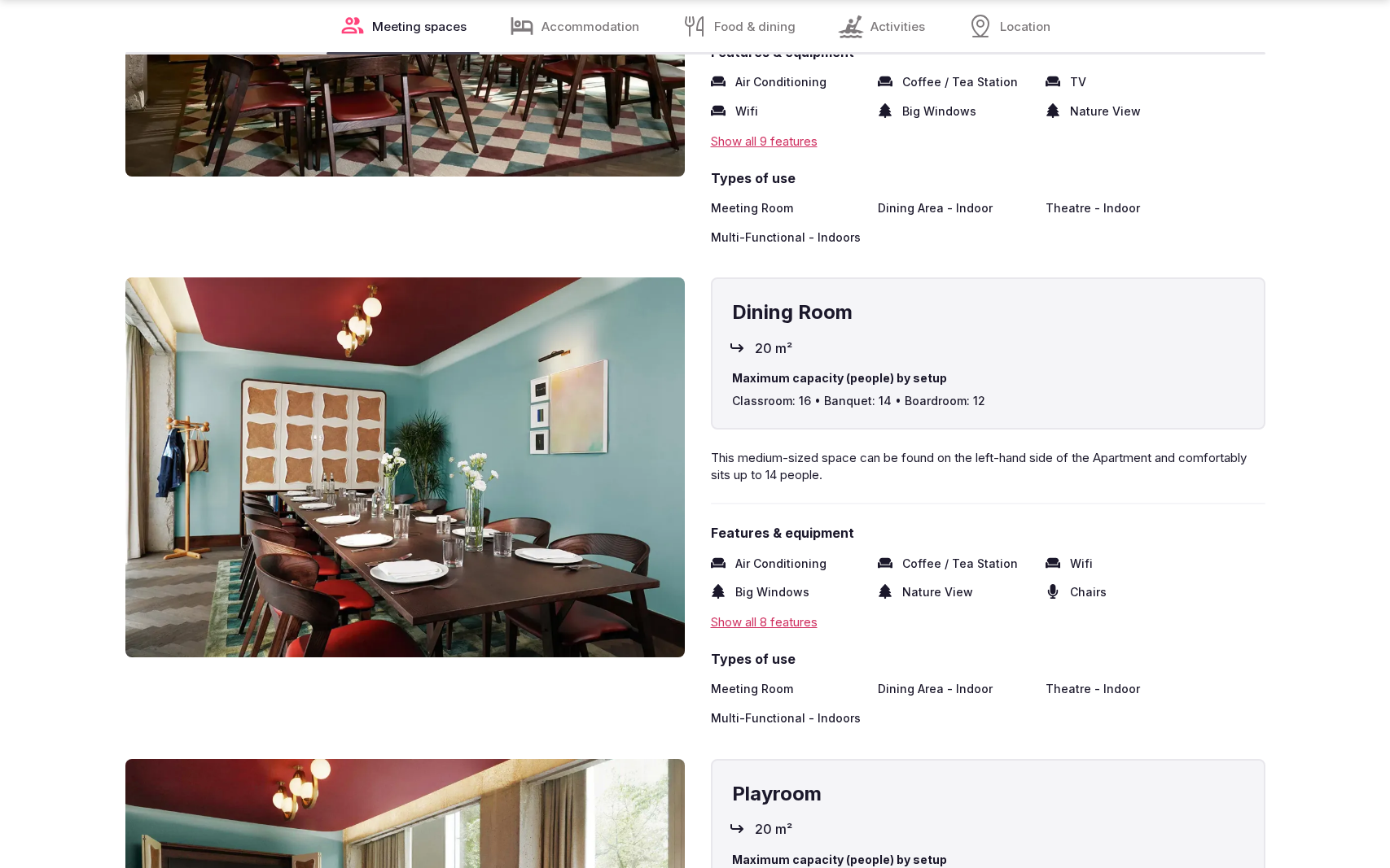
scroll to position [3233, 0]
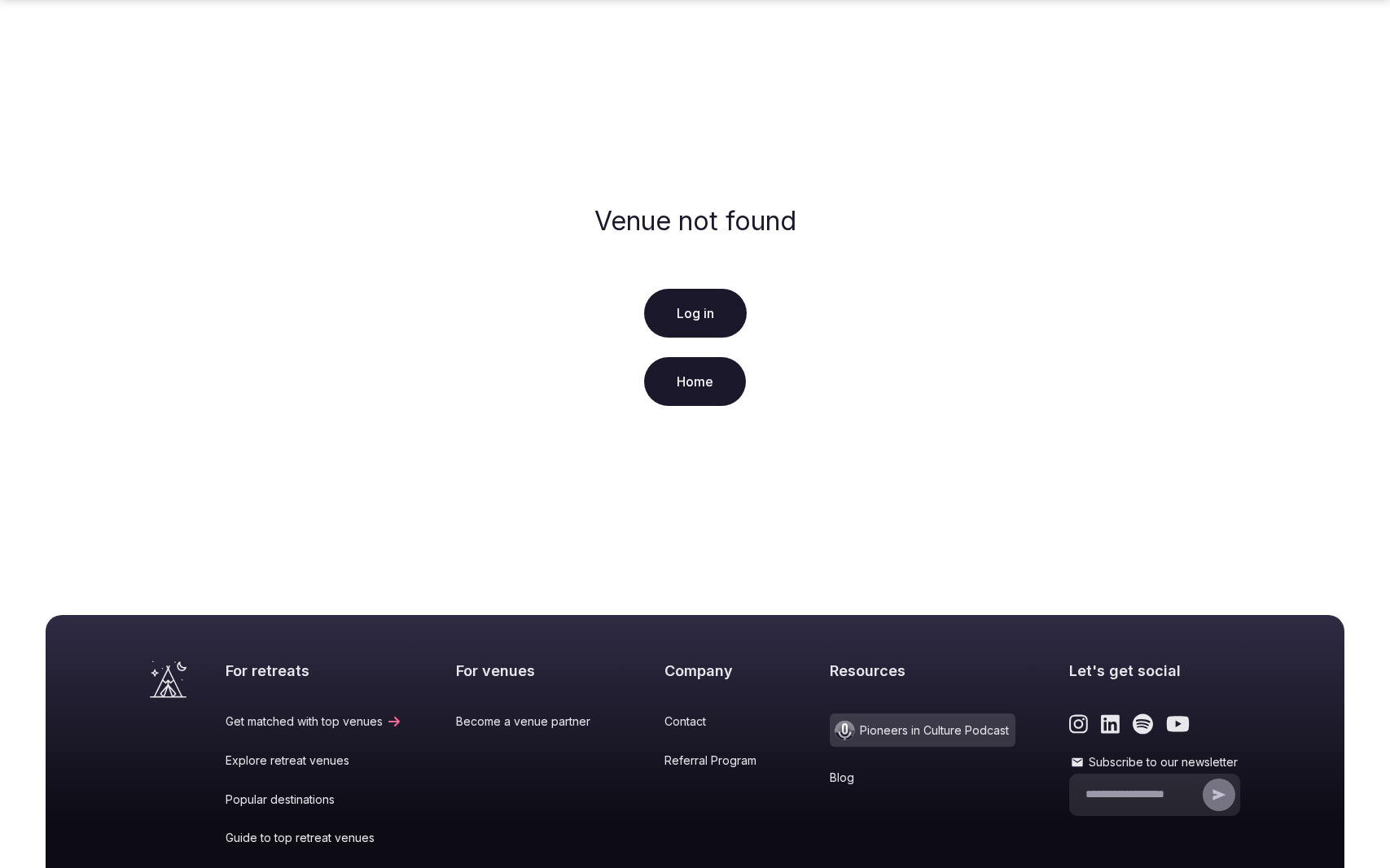
scroll to position [208, 0]
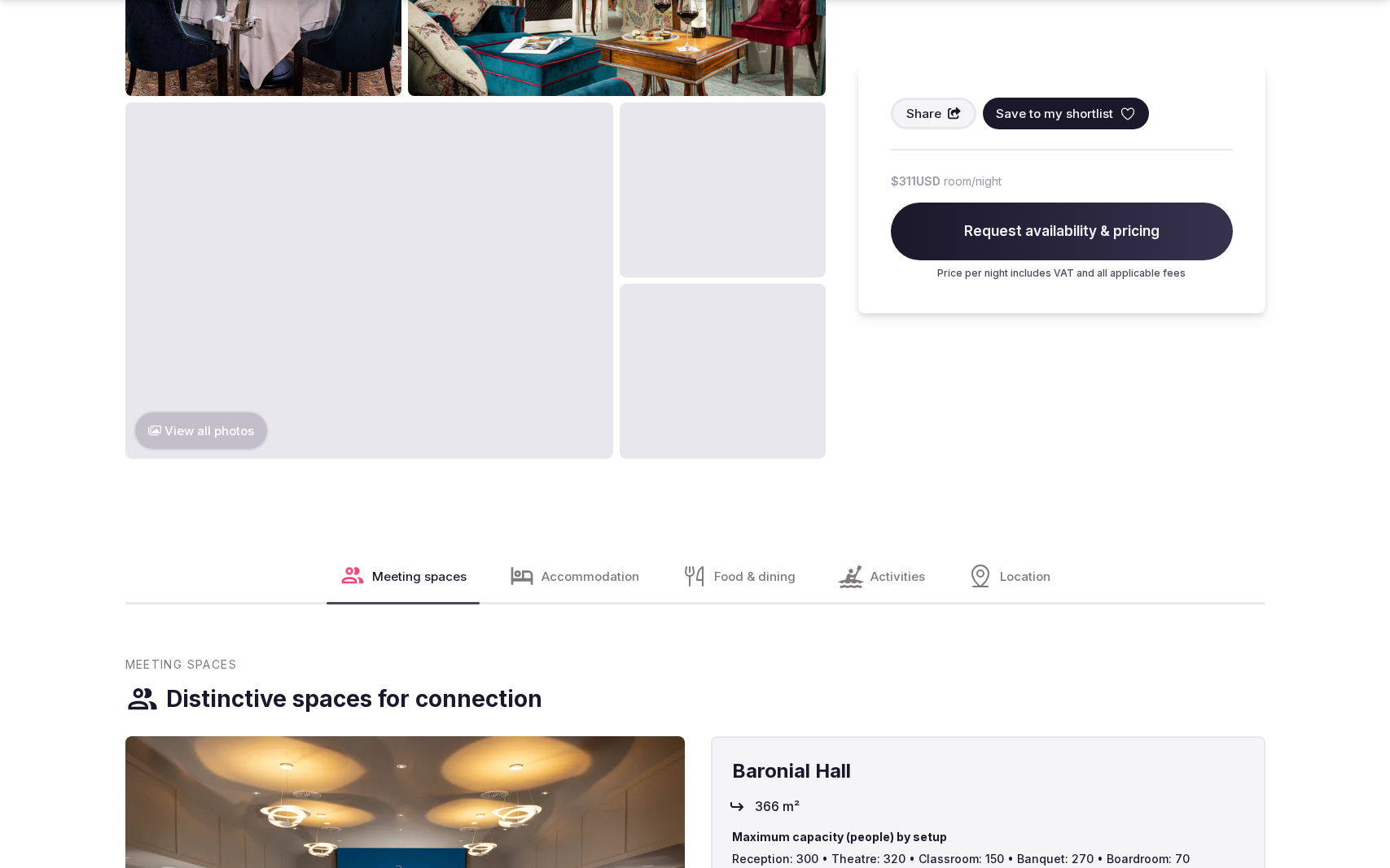
scroll to position [2453, 0]
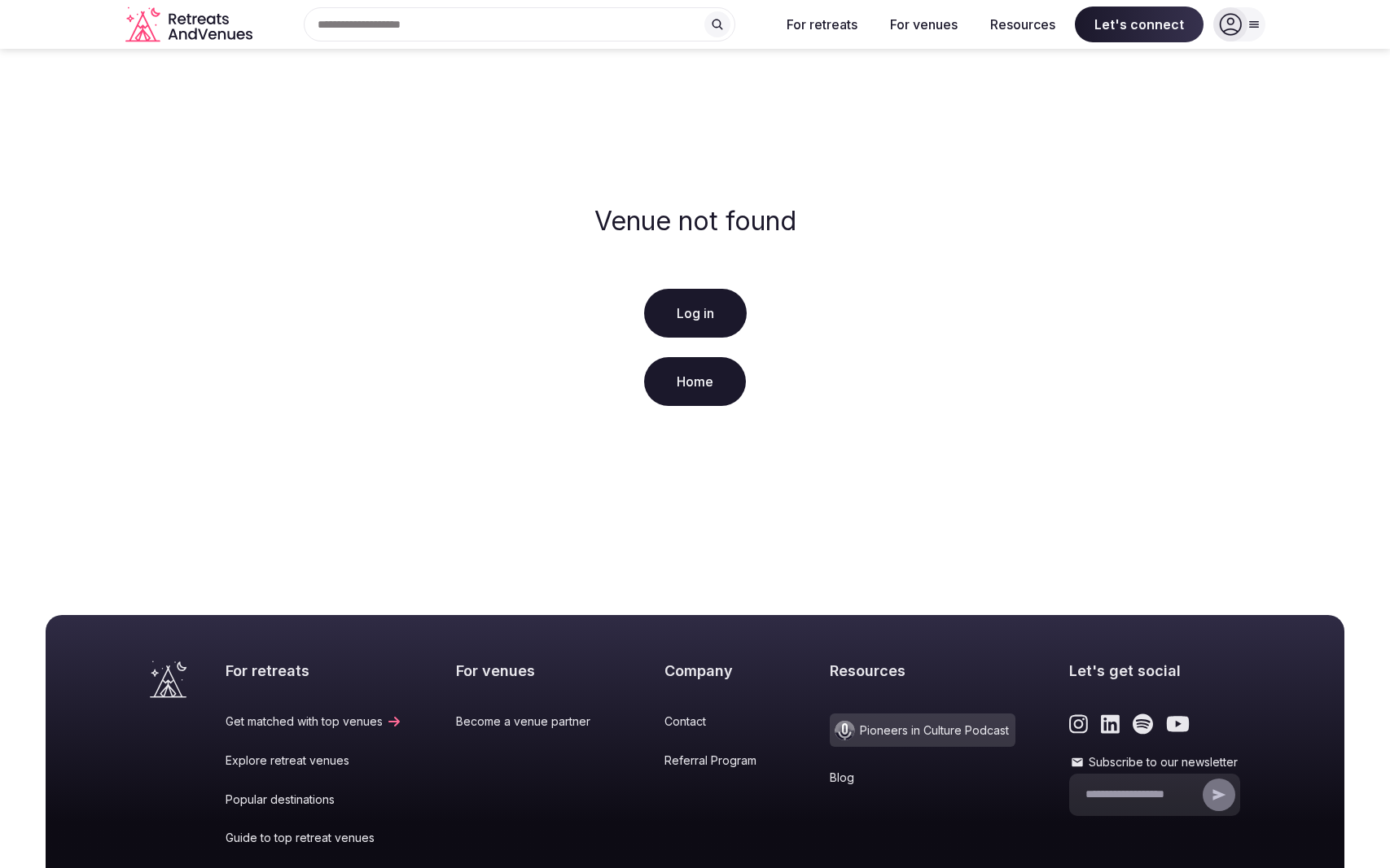
scroll to position [208, 0]
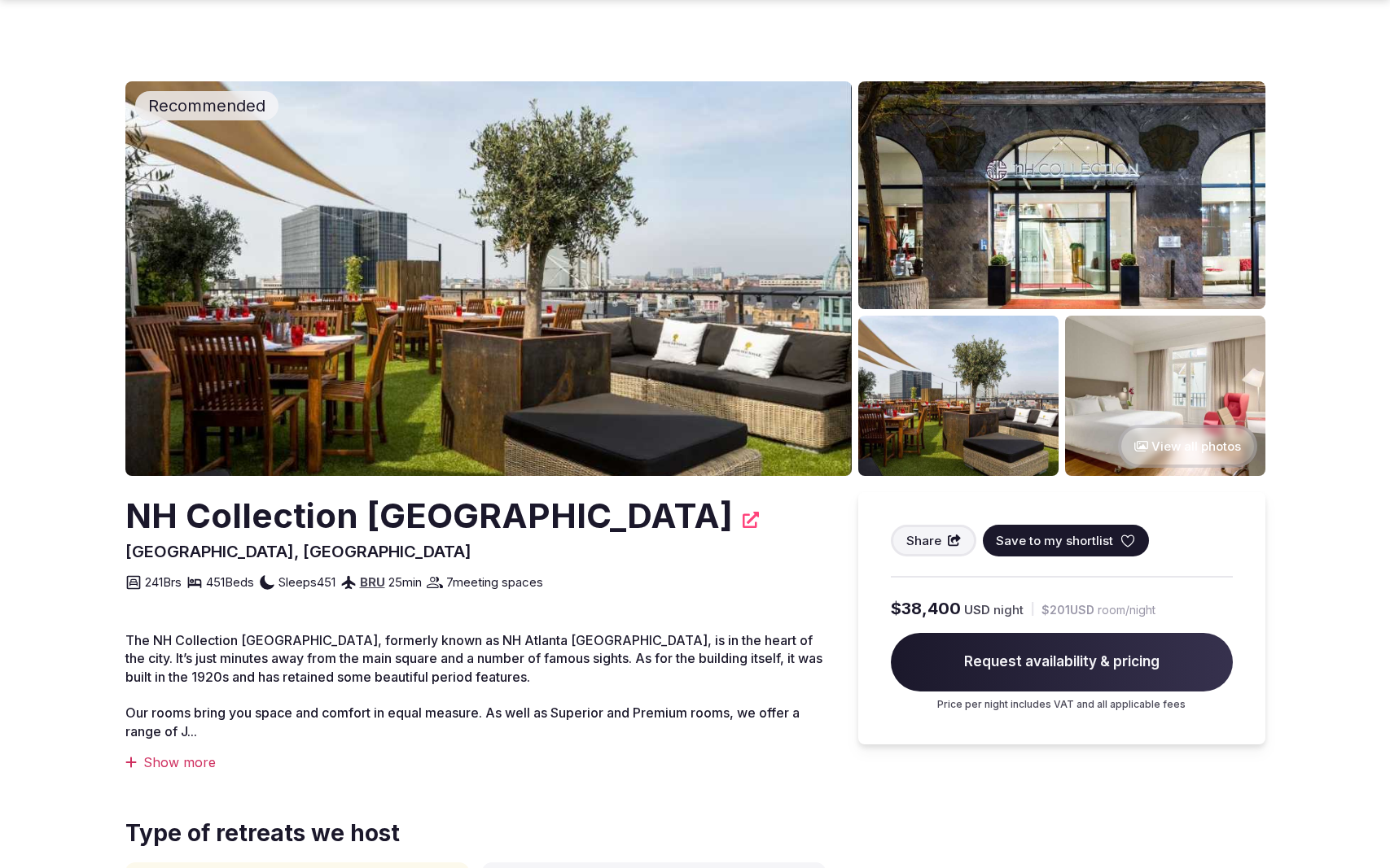
scroll to position [786, 0]
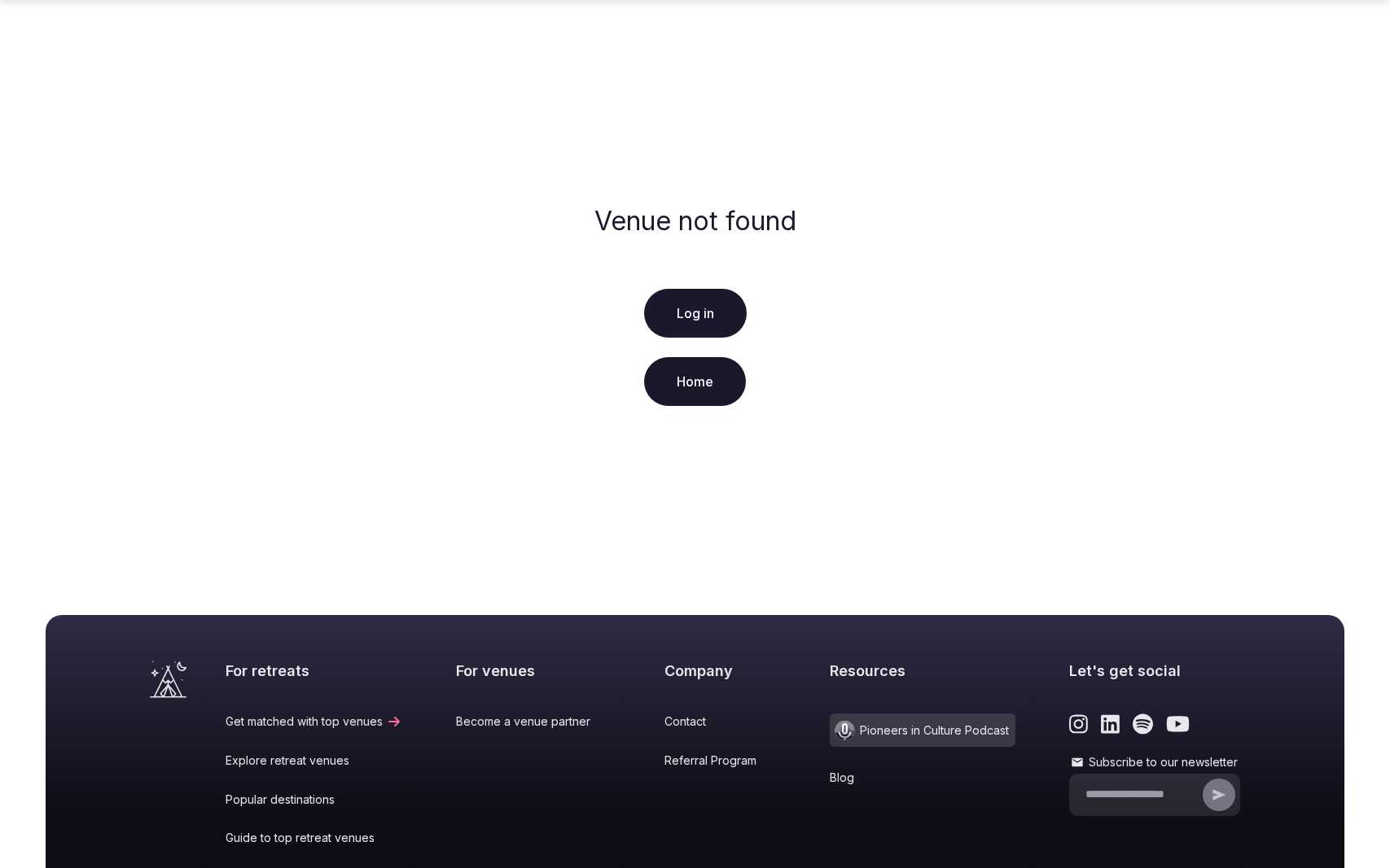
scroll to position [208, 0]
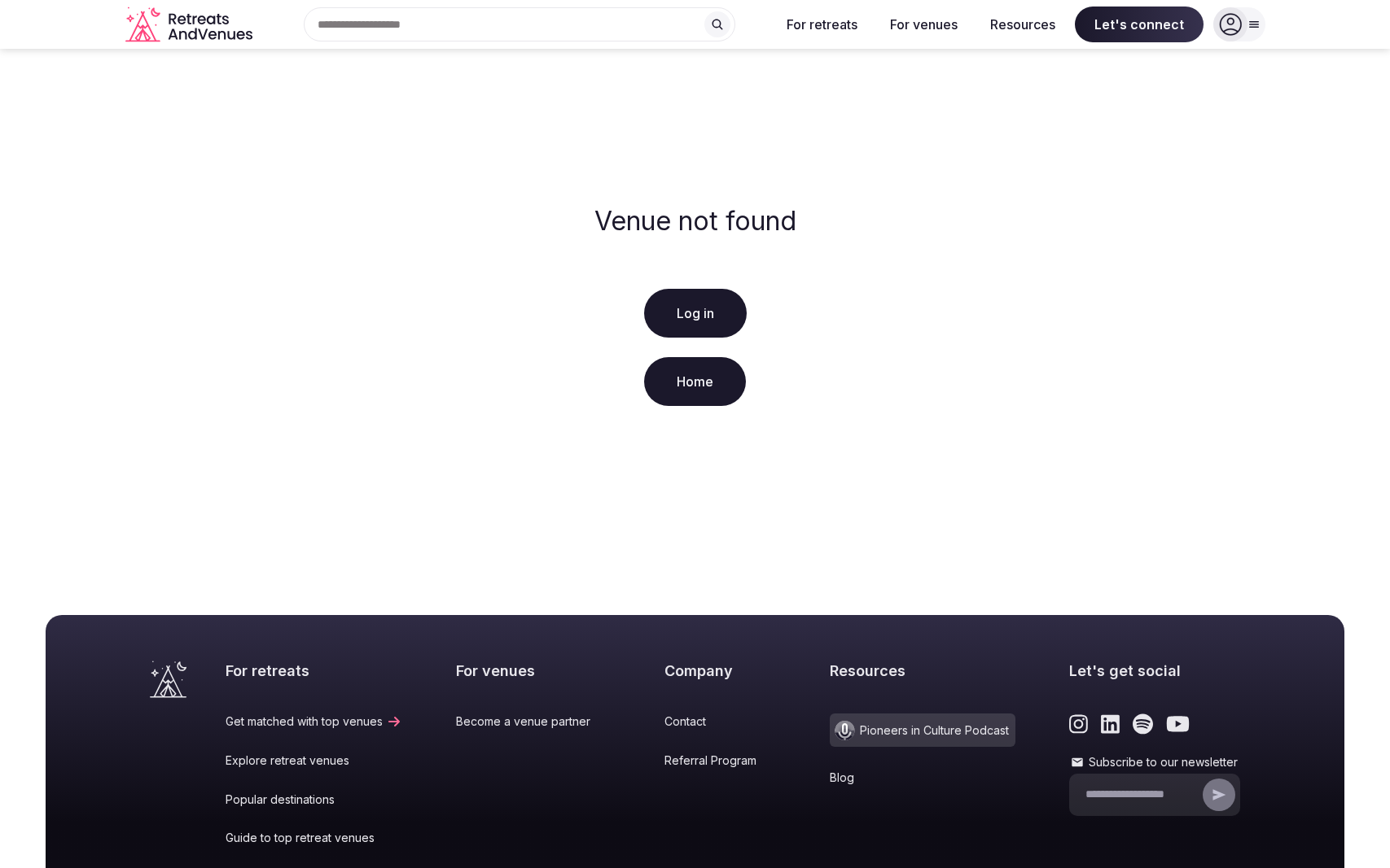
scroll to position [208, 0]
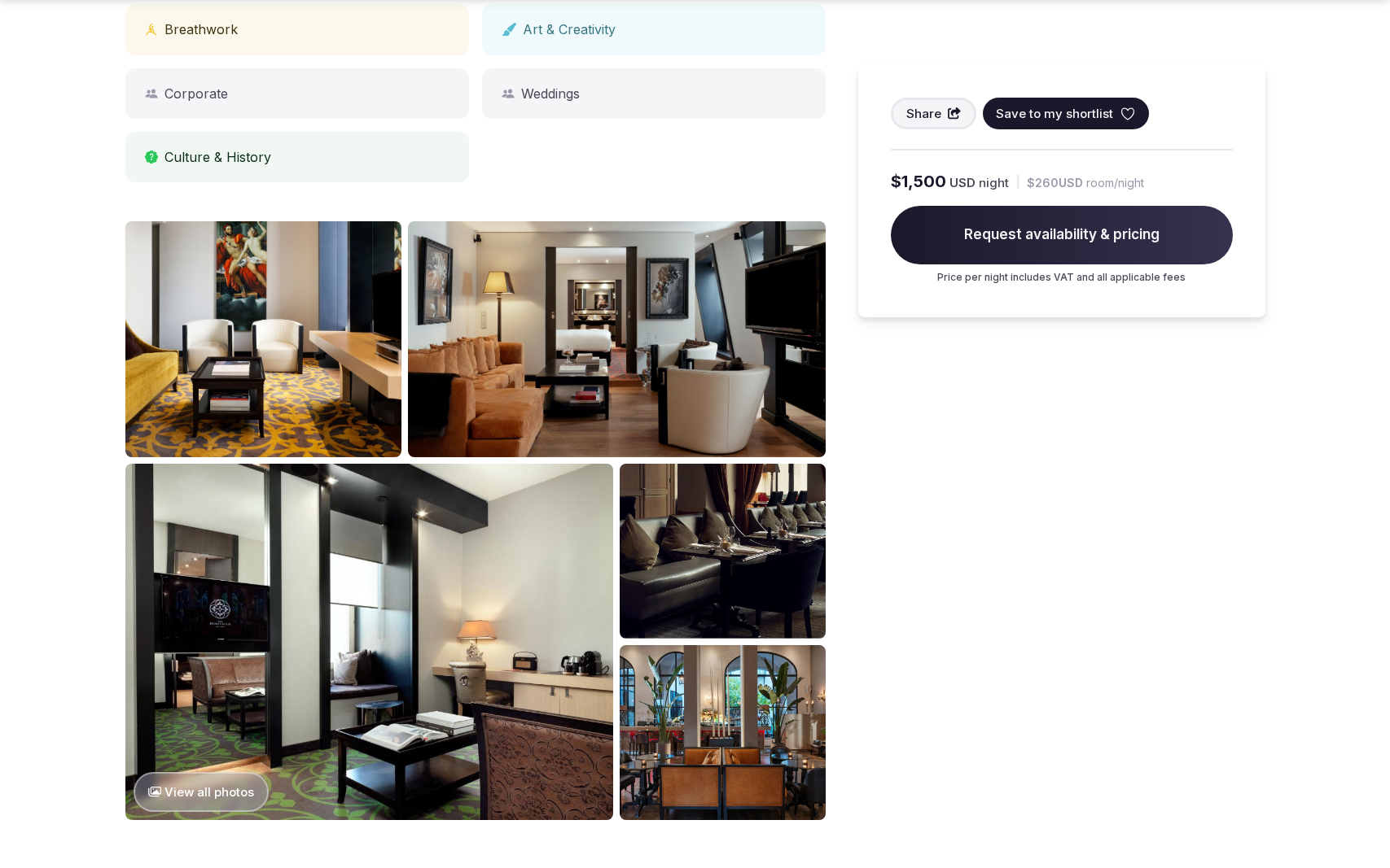
scroll to position [1619, 0]
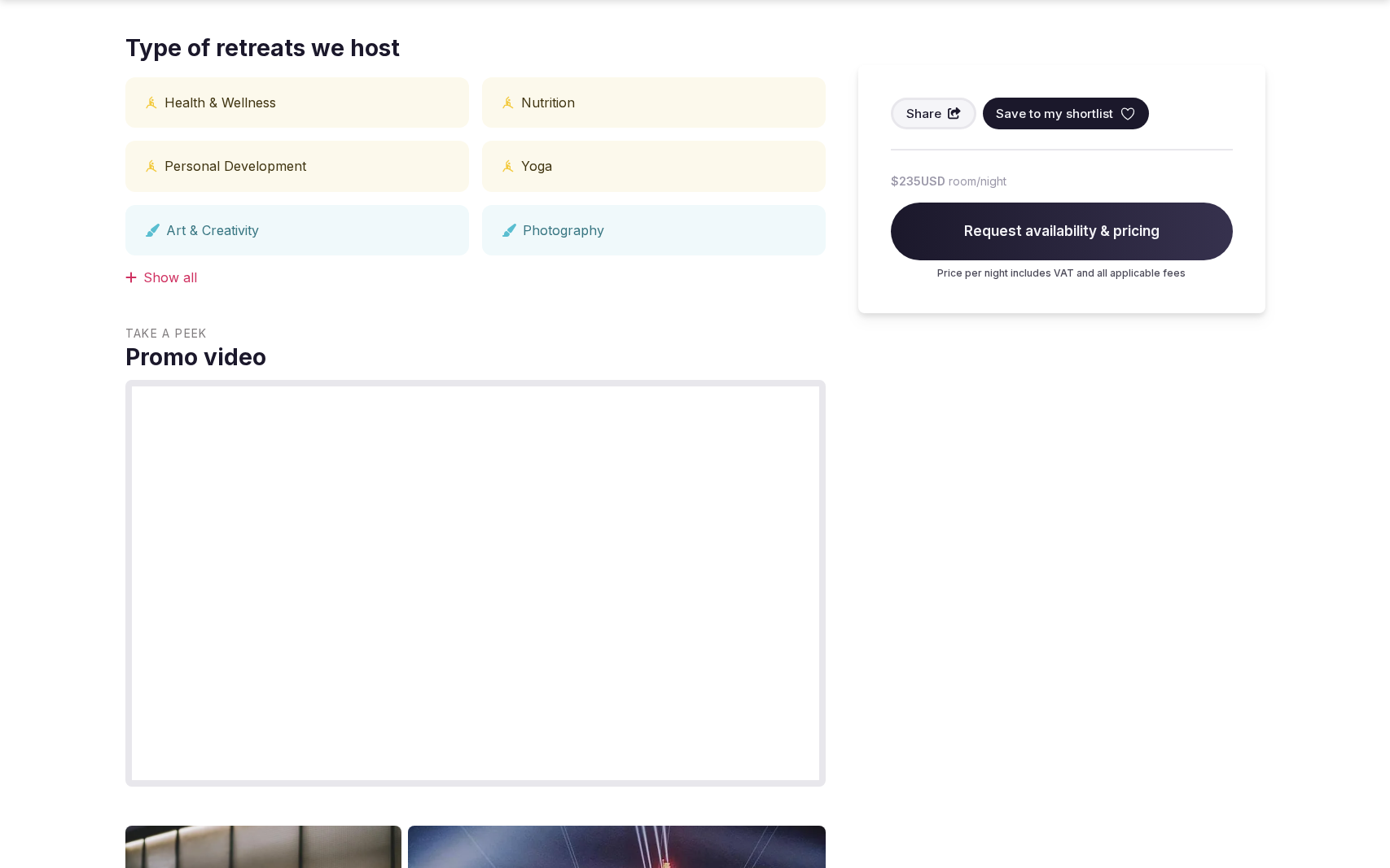
scroll to position [1619, 0]
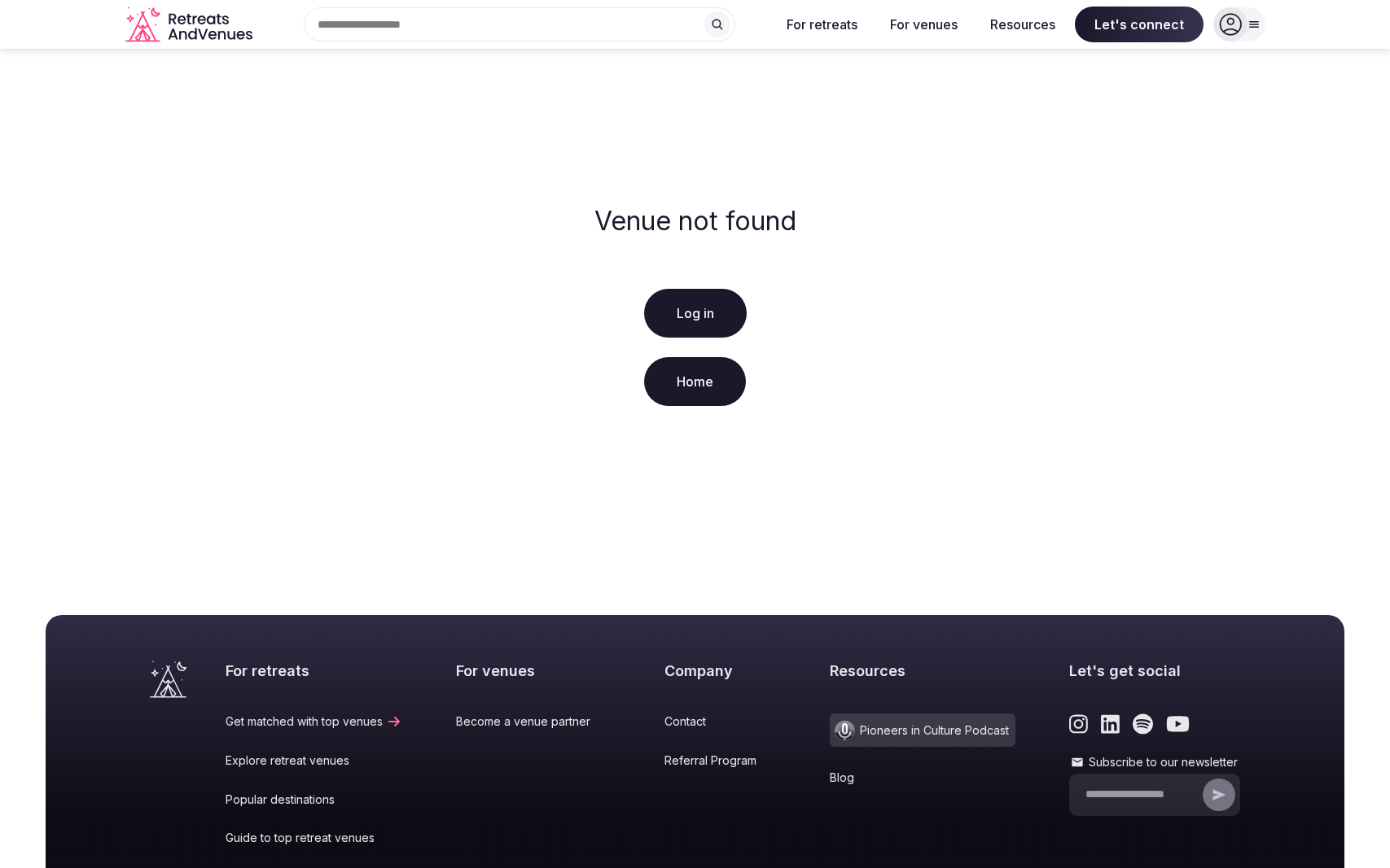
scroll to position [208, 0]
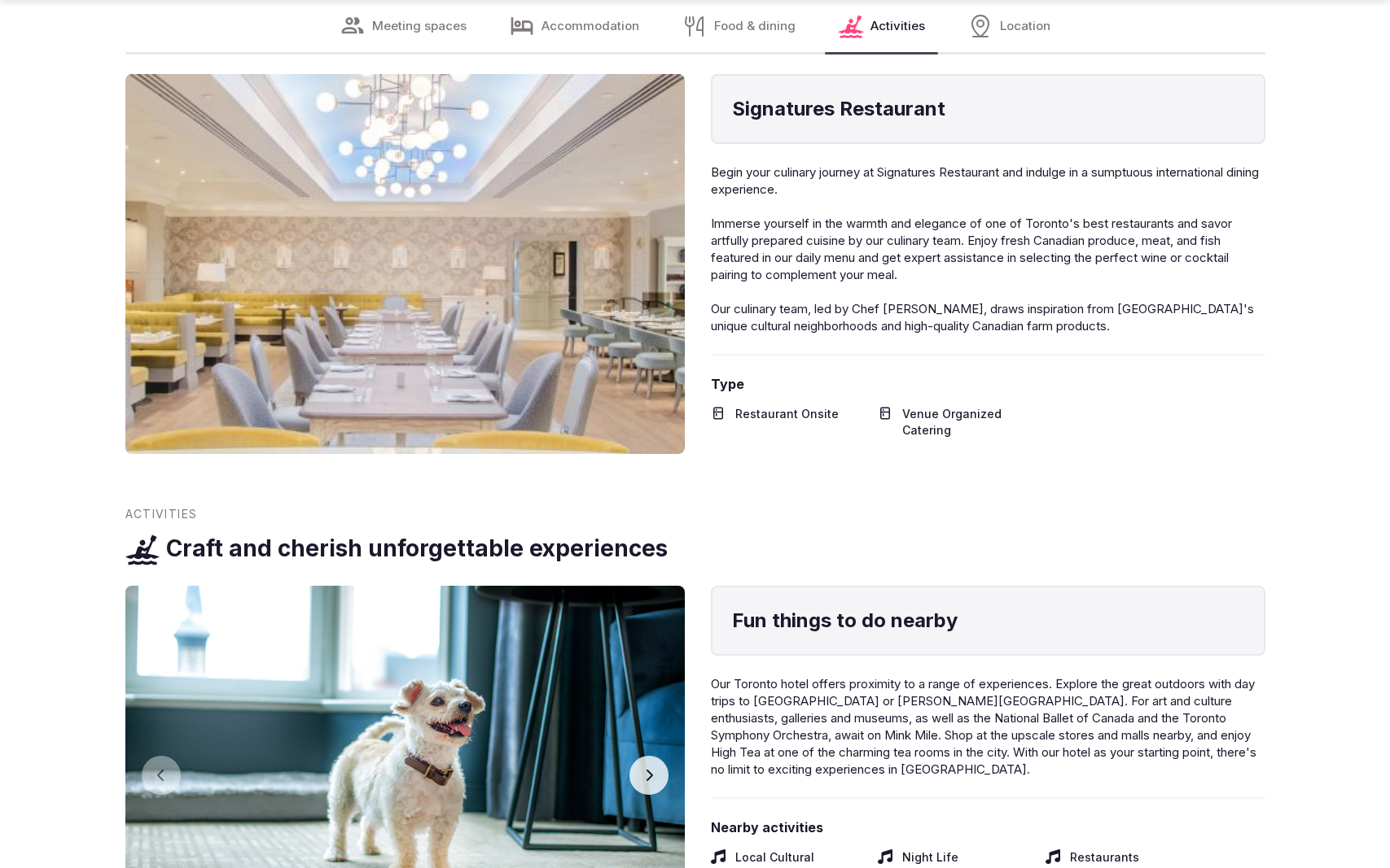
scroll to position [3179, 0]
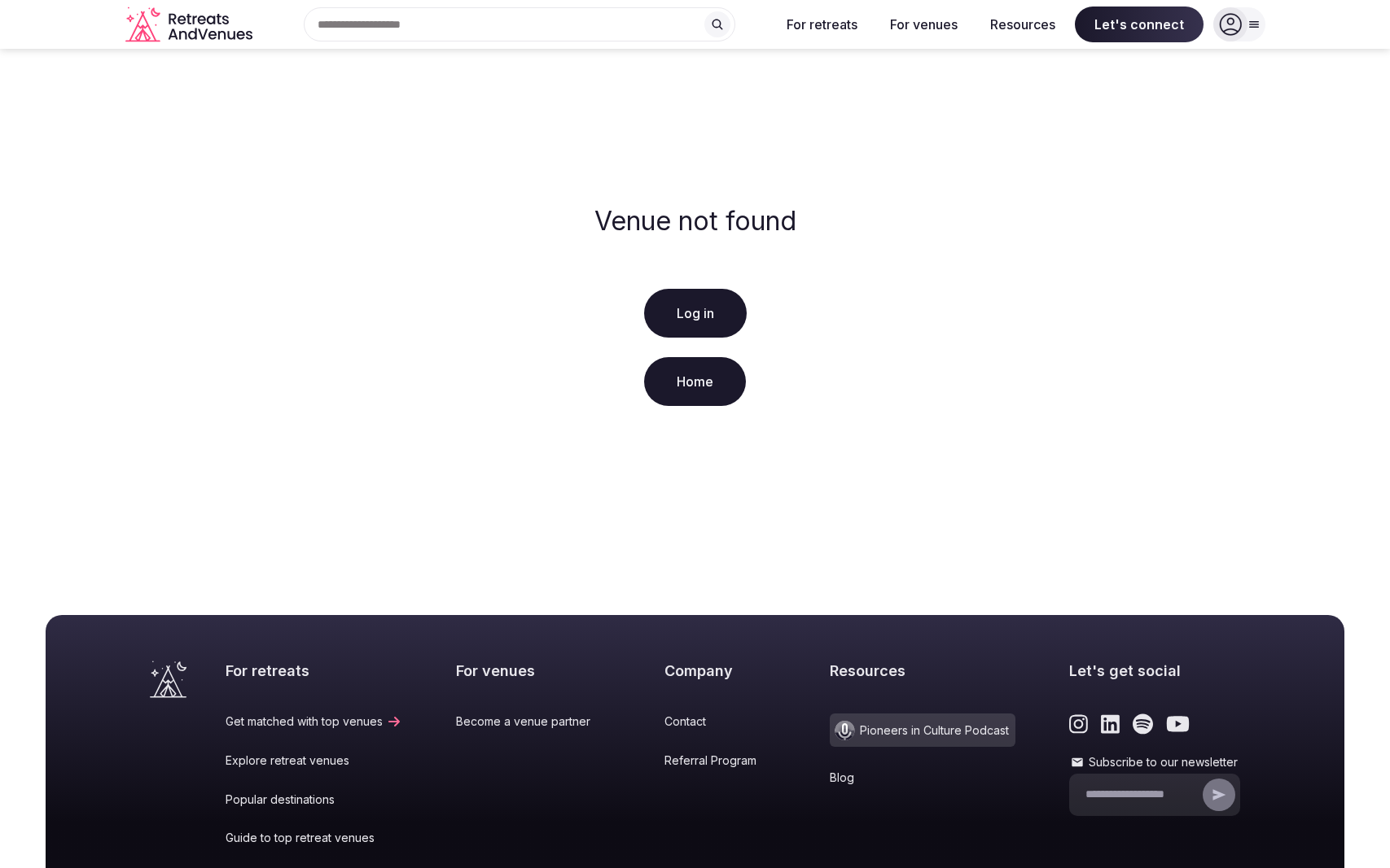
scroll to position [208, 0]
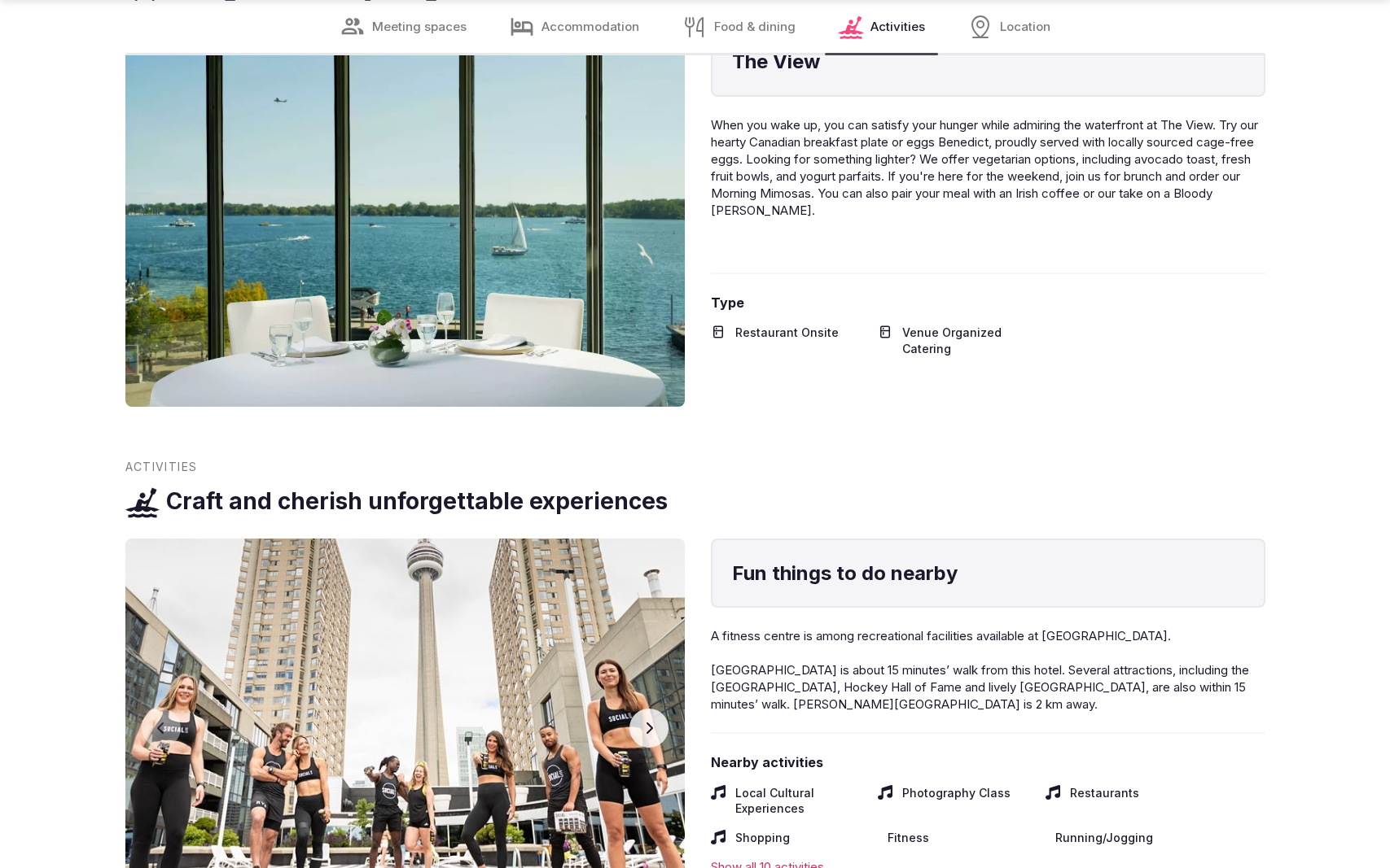
scroll to position [3179, 0]
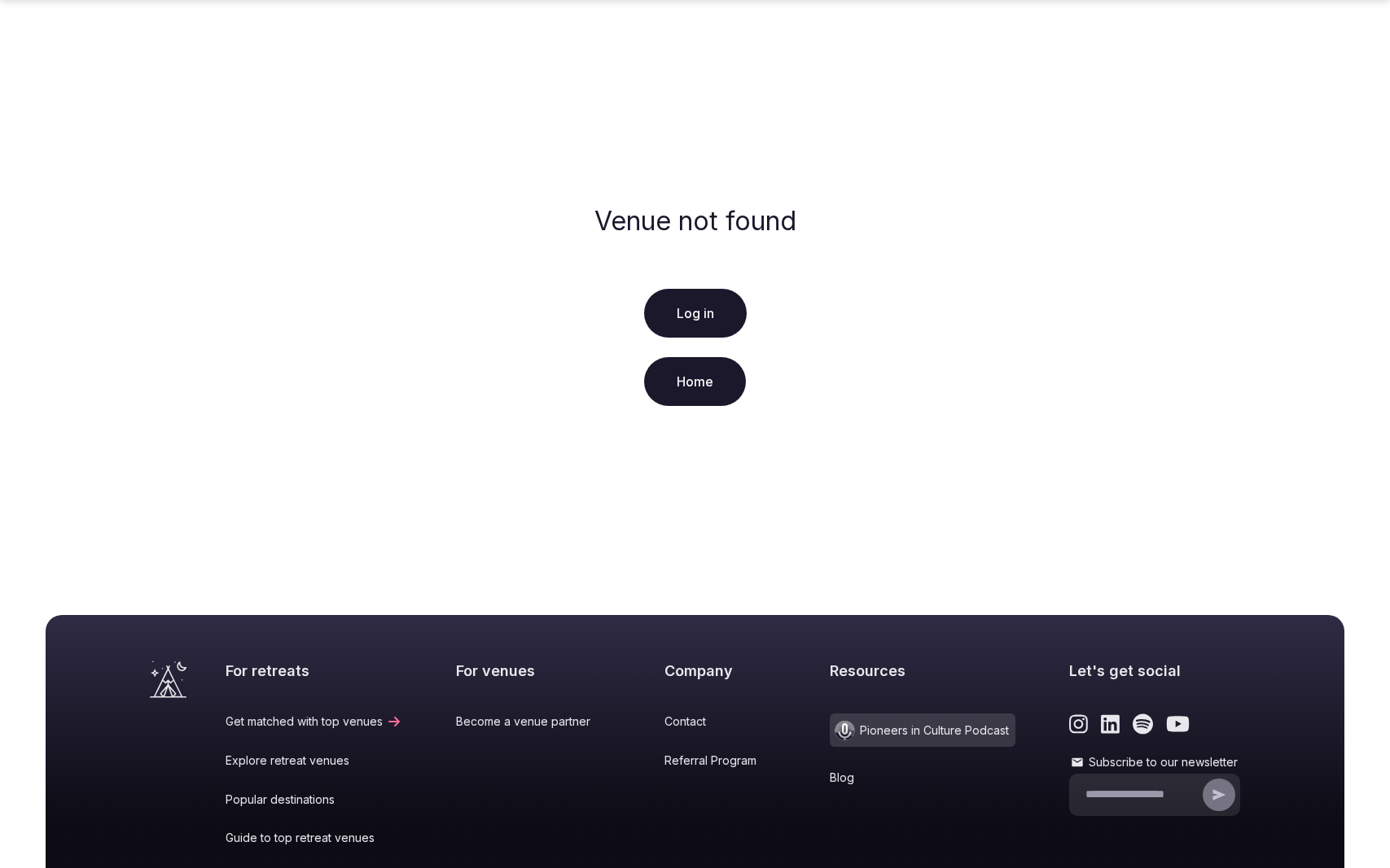
scroll to position [208, 0]
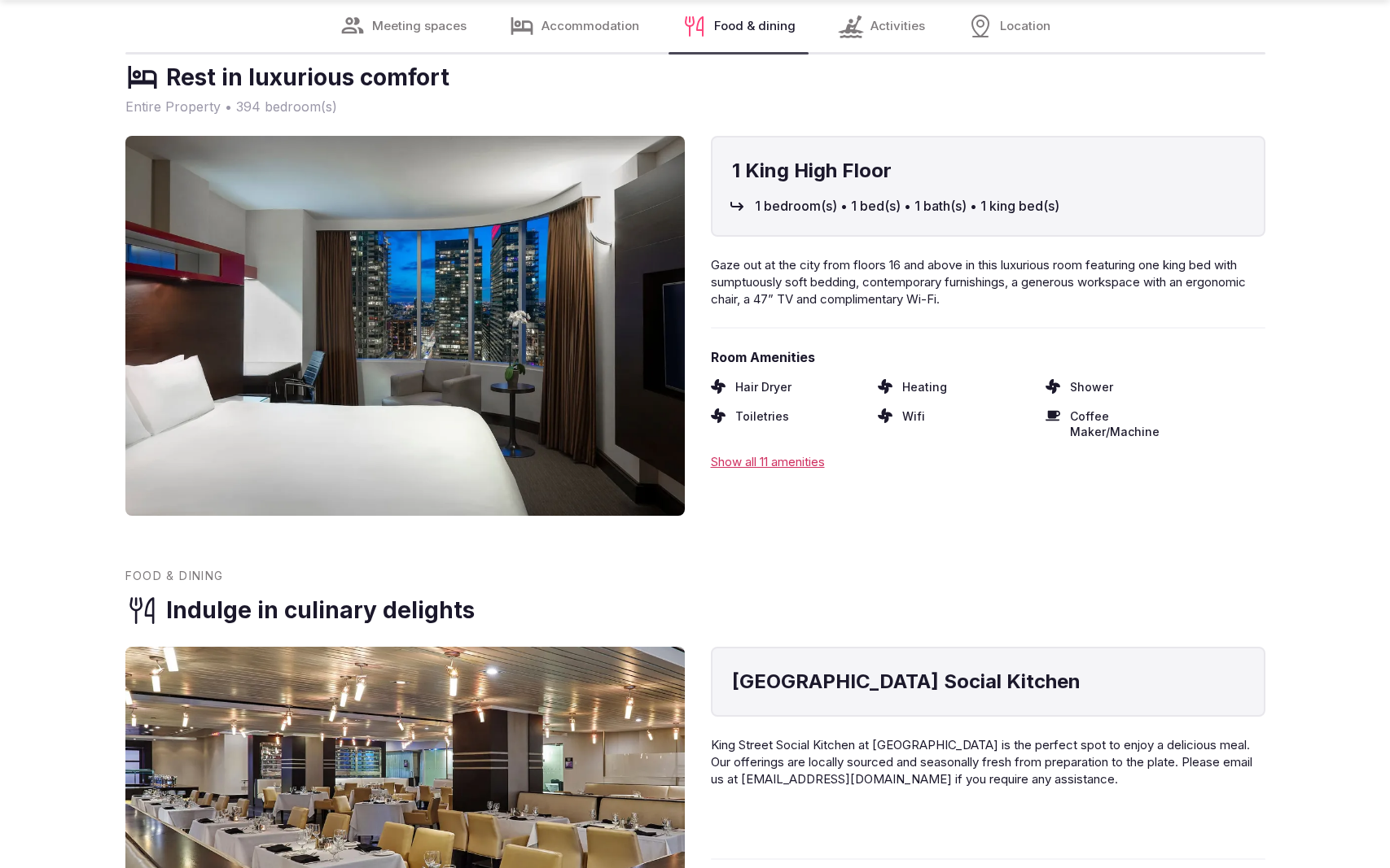
scroll to position [3232, 0]
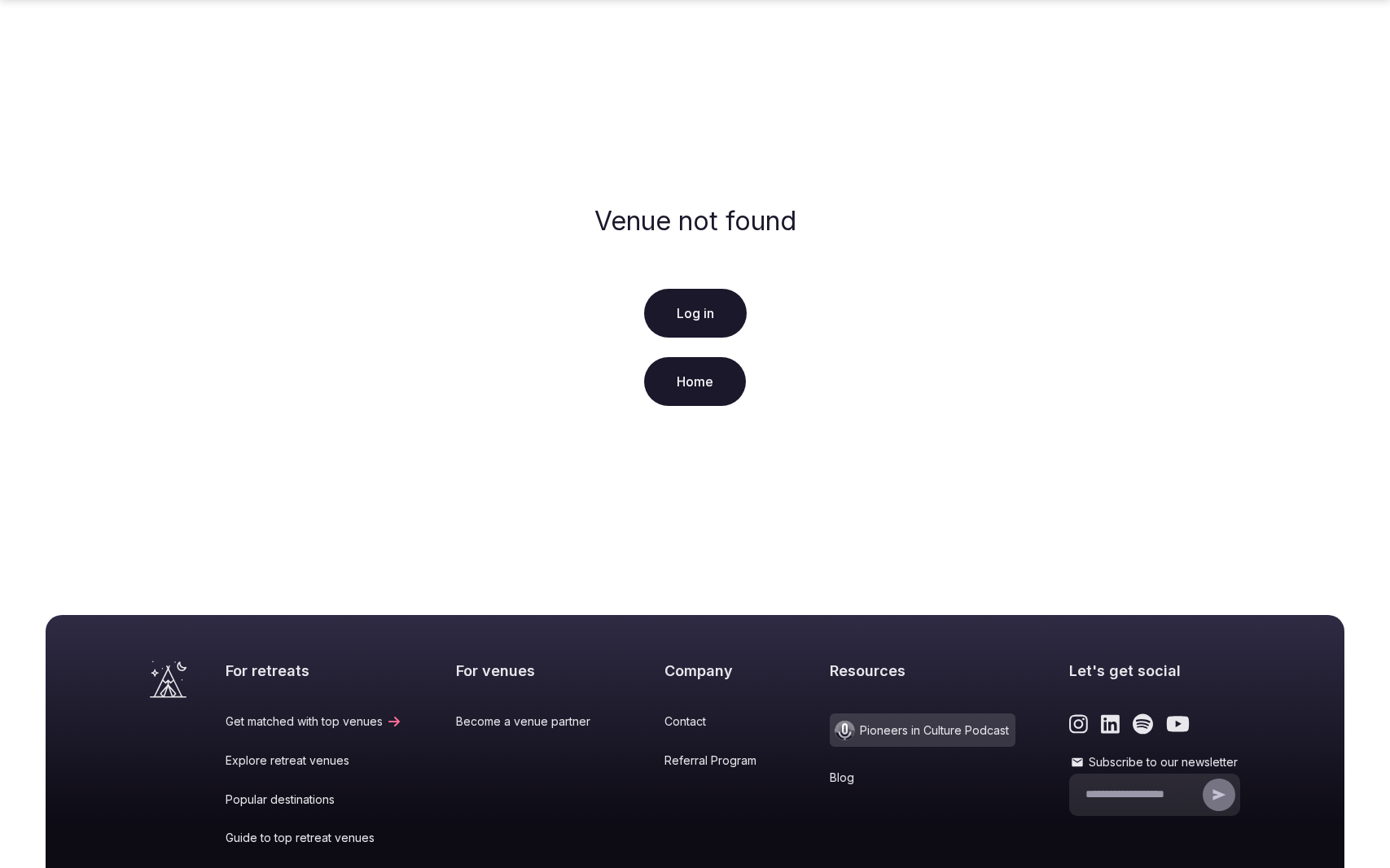
scroll to position [208, 0]
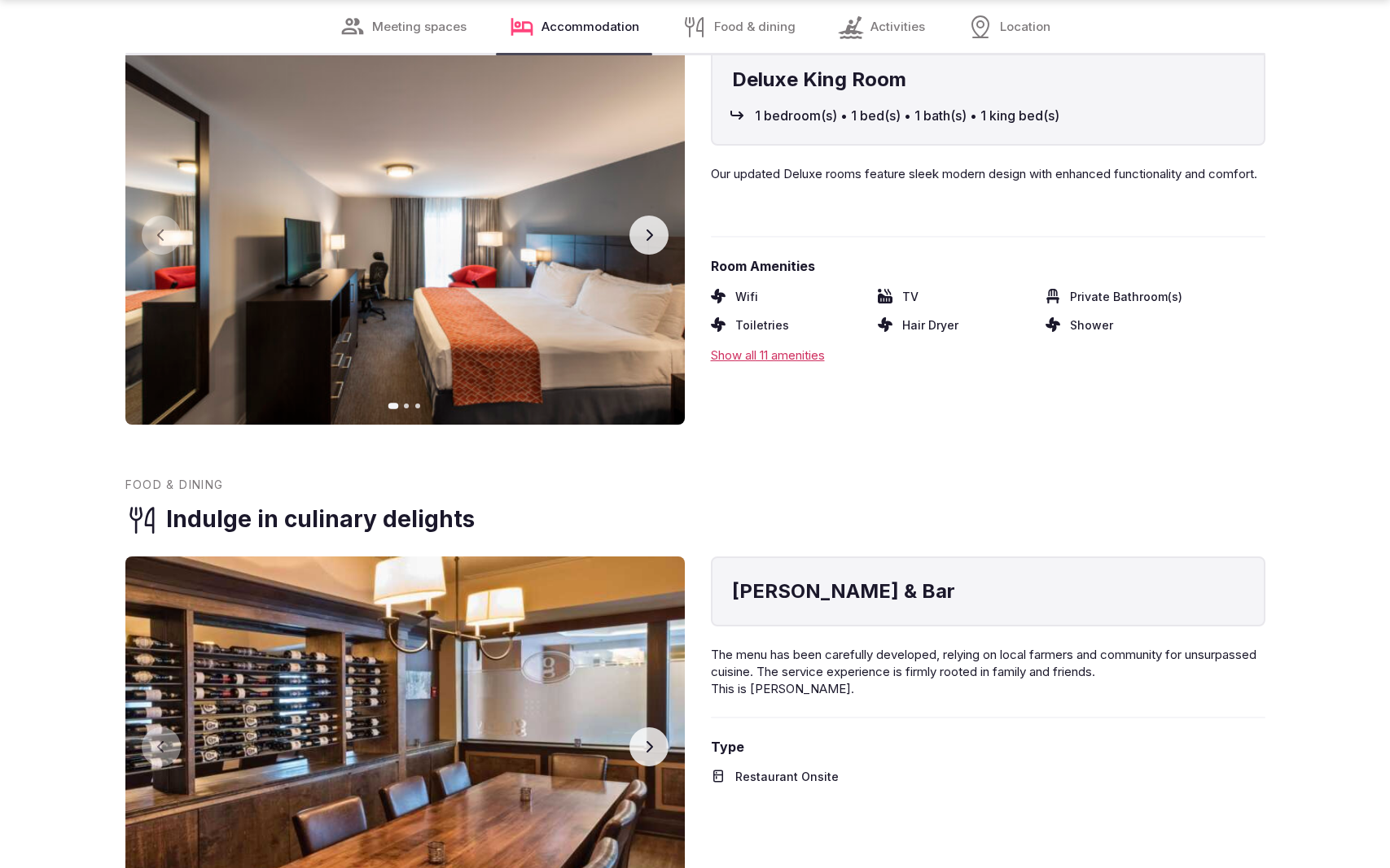
scroll to position [3233, 0]
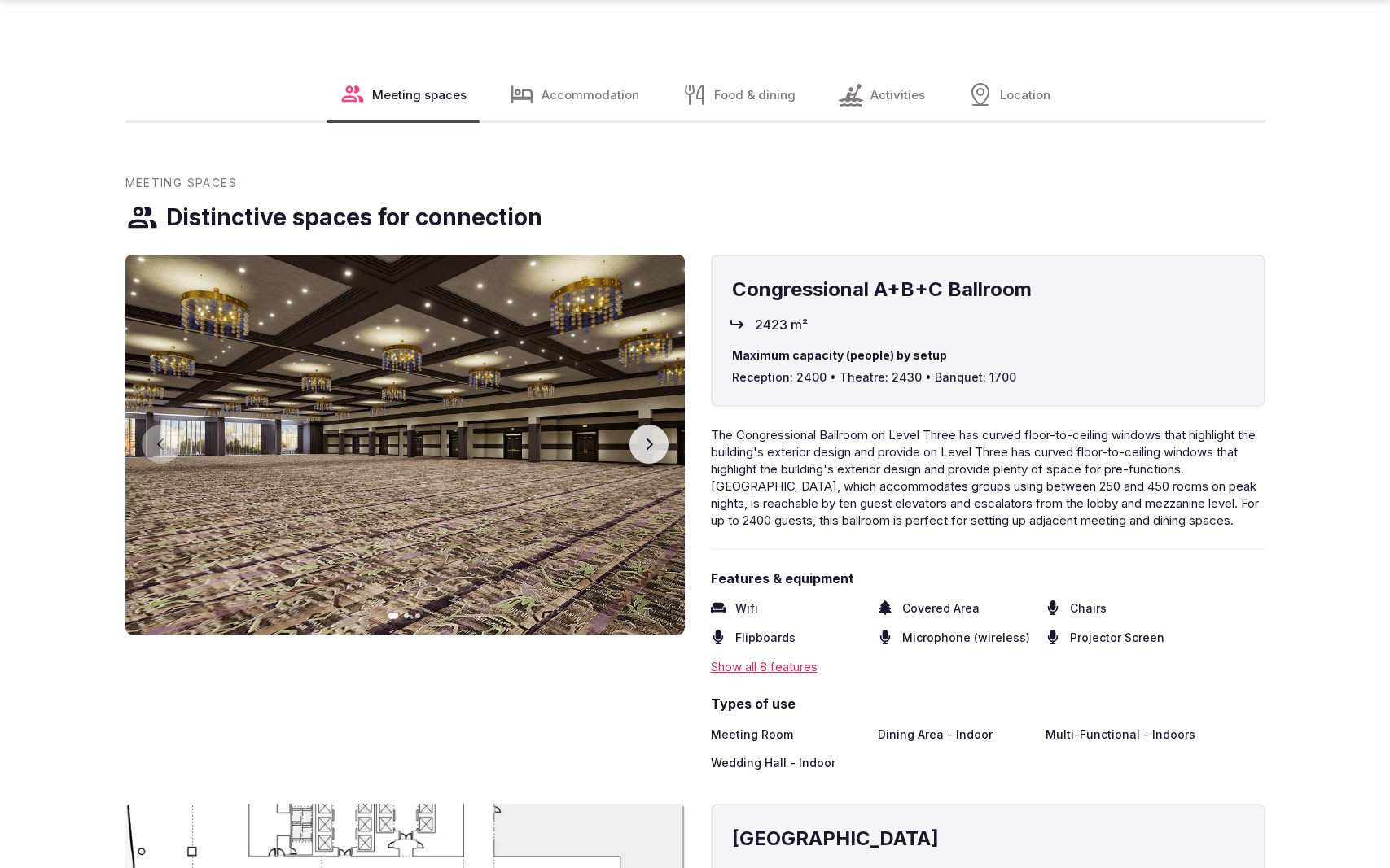
scroll to position [2453, 0]
